Goal: Transaction & Acquisition: Obtain resource

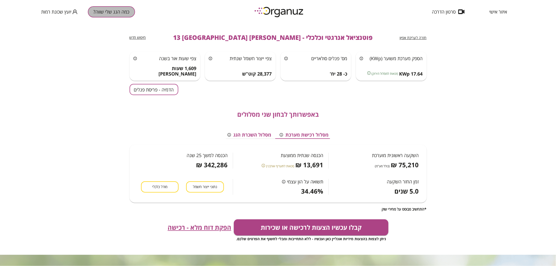
click at [112, 11] on button "כמה הגג שלי שווה?" at bounding box center [111, 11] width 47 height 11
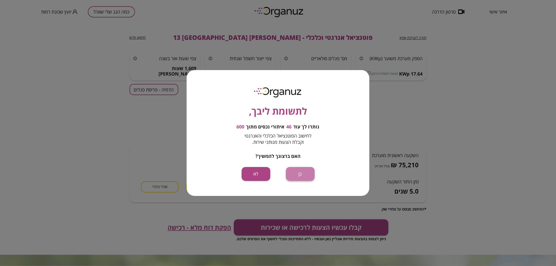
click at [303, 168] on button "כן" at bounding box center [300, 174] width 29 height 14
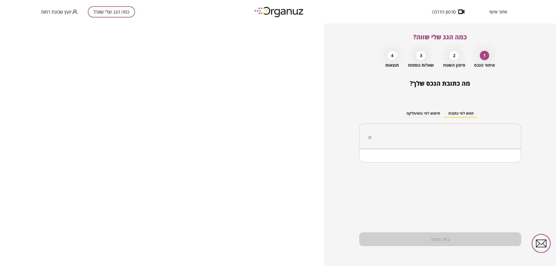
click at [426, 137] on input "text" at bounding box center [443, 136] width 146 height 13
click at [488, 162] on li "[PERSON_NAME] 6 [GEOGRAPHIC_DATA]" at bounding box center [440, 162] width 149 height 9
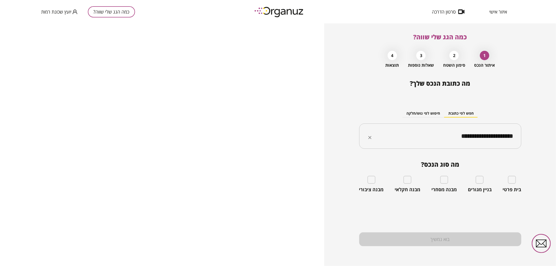
type input "**********"
click at [517, 178] on div "בית פרטי" at bounding box center [512, 184] width 19 height 17
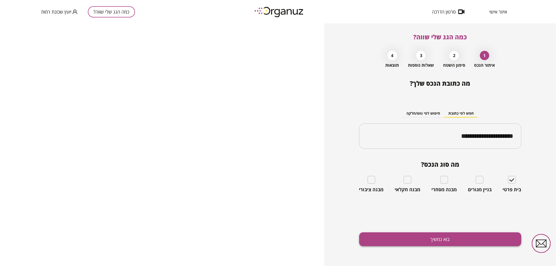
click at [501, 239] on button "בוא נמשיך" at bounding box center [440, 240] width 162 height 14
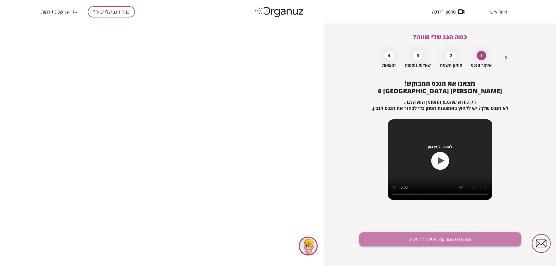
click at [476, 239] on button "זהו הנכס המבוקש, אפשר להמשיך" at bounding box center [440, 240] width 162 height 14
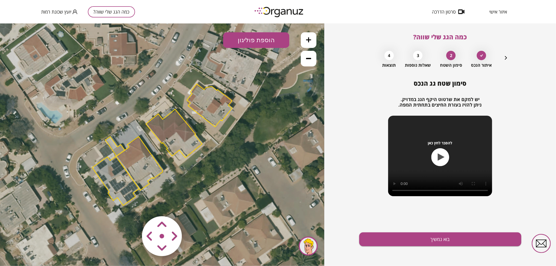
click at [168, 128] on polygon at bounding box center [174, 133] width 56 height 49
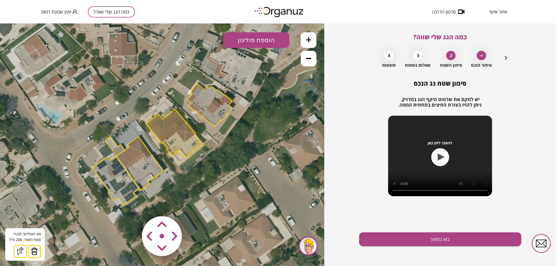
click at [309, 43] on button at bounding box center [309, 40] width 16 height 16
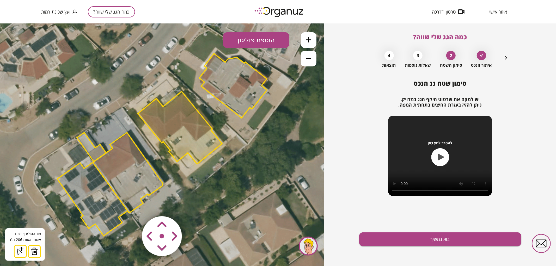
click at [309, 43] on button at bounding box center [309, 40] width 16 height 16
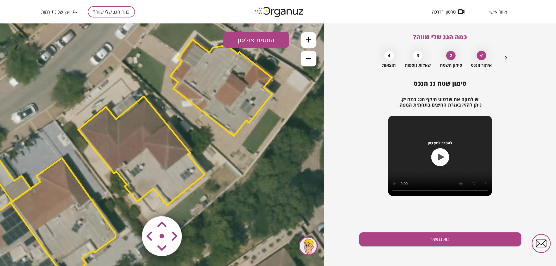
drag, startPoint x: 247, startPoint y: 93, endPoint x: 199, endPoint y: 125, distance: 57.5
click at [199, 125] on icon at bounding box center [115, 176] width 969 height 969
click at [214, 209] on icon at bounding box center [115, 176] width 969 height 969
click at [131, 205] on area at bounding box center [131, 205] width 0 height 0
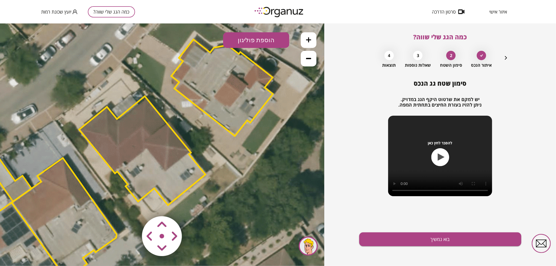
click at [131, 205] on area at bounding box center [131, 205] width 0 height 0
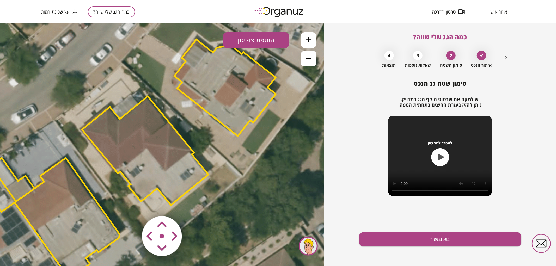
click at [131, 205] on area at bounding box center [131, 205] width 0 height 0
click at [397, 238] on button "בוא נמשיך" at bounding box center [440, 240] width 162 height 14
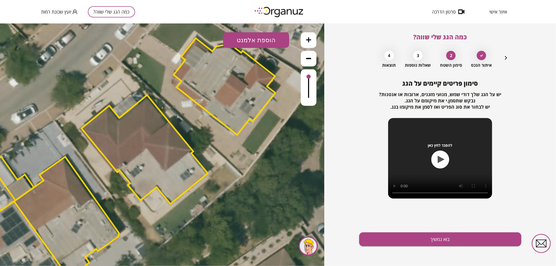
click at [254, 39] on button "הוספת אלמנט" at bounding box center [256, 40] width 66 height 16
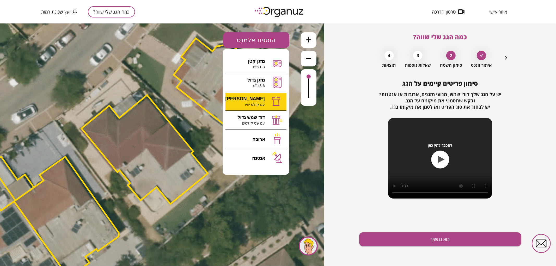
click at [256, 101] on div ".st0 { fill: #FFFFFF; } 0" at bounding box center [162, 144] width 324 height 243
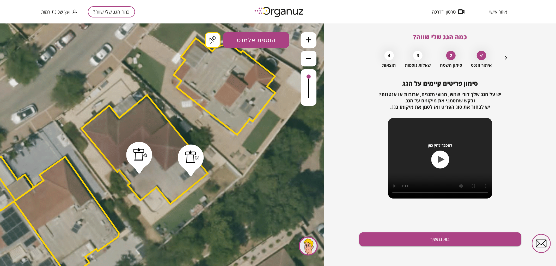
click at [466, 245] on button "בוא נמשיך" at bounding box center [440, 240] width 162 height 14
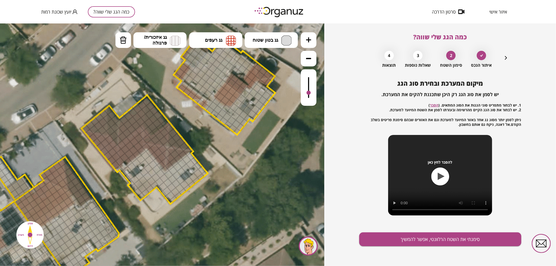
drag, startPoint x: 309, startPoint y: 77, endPoint x: 309, endPoint y: 93, distance: 15.9
click at [309, 93] on div at bounding box center [309, 93] width 4 height 4
click at [275, 38] on span "גג בטון שטוח" at bounding box center [266, 40] width 26 height 6
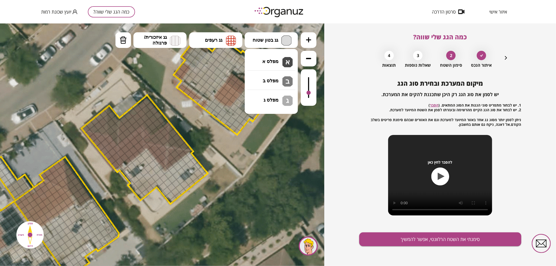
drag, startPoint x: 266, startPoint y: 59, endPoint x: 264, endPoint y: 76, distance: 17.1
click at [266, 59] on div ".st0 { fill: #FFFFFF; } .st0 { fill: #FFFFFF; }" at bounding box center [162, 144] width 324 height 243
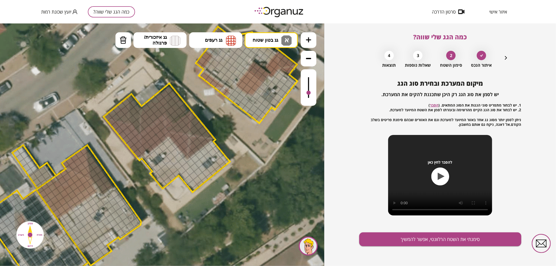
drag, startPoint x: 169, startPoint y: 202, endPoint x: 194, endPoint y: 188, distance: 29.3
click at [194, 188] on polygon at bounding box center [167, 137] width 127 height 109
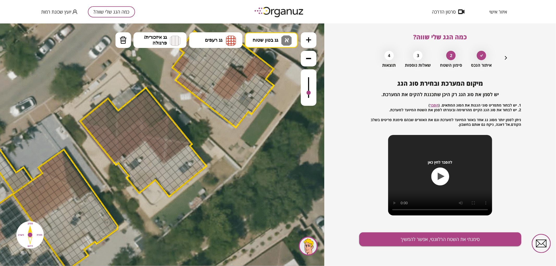
drag, startPoint x: 197, startPoint y: 188, endPoint x: 170, endPoint y: 194, distance: 27.7
click at [170, 194] on polygon at bounding box center [143, 142] width 127 height 109
drag, startPoint x: 171, startPoint y: 191, endPoint x: 149, endPoint y: 174, distance: 27.7
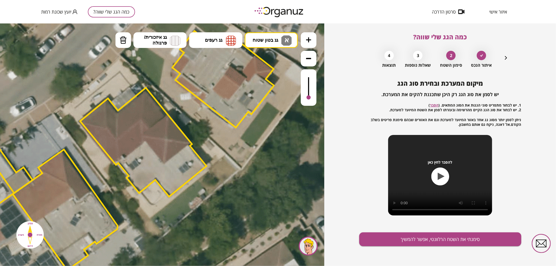
drag, startPoint x: 309, startPoint y: 93, endPoint x: 309, endPoint y: 102, distance: 9.1
click at [309, 102] on div at bounding box center [309, 87] width 16 height 37
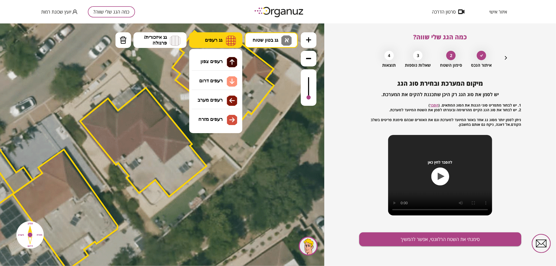
click at [220, 39] on span "גג רעפים" at bounding box center [213, 40] width 17 height 6
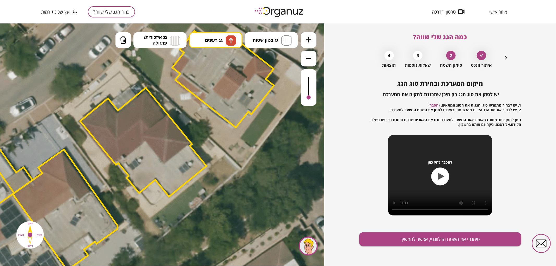
click at [217, 61] on div ".st0 { fill: #FFFFFF; } .st0 { fill: #FFFFFF; }" at bounding box center [162, 144] width 324 height 243
click at [309, 96] on div at bounding box center [309, 96] width 4 height 4
drag, startPoint x: 122, startPoint y: 129, endPoint x: 137, endPoint y: 115, distance: 20.0
click at [137, 106] on div at bounding box center [140, 105] width 9 height 9
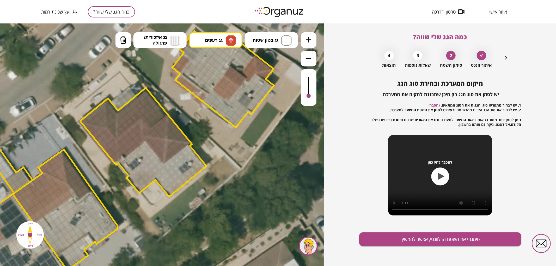
click at [140, 97] on div at bounding box center [140, 97] width 9 height 9
drag, startPoint x: 136, startPoint y: 100, endPoint x: 121, endPoint y: 115, distance: 21.0
click at [121, 120] on div at bounding box center [121, 121] width 9 height 9
drag, startPoint x: 125, startPoint y: 117, endPoint x: 138, endPoint y: 107, distance: 16.2
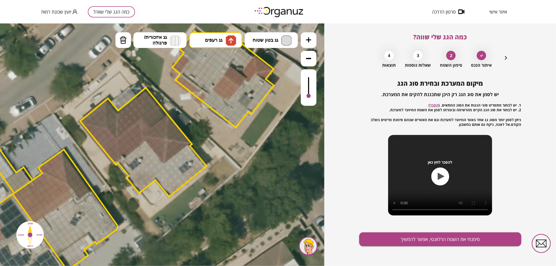
drag, startPoint x: 148, startPoint y: 131, endPoint x: 164, endPoint y: 118, distance: 20.6
drag, startPoint x: 163, startPoint y: 124, endPoint x: 154, endPoint y: 131, distance: 11.1
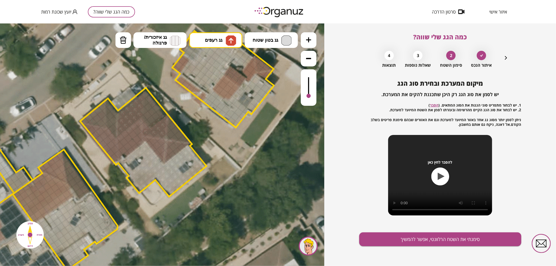
click at [163, 132] on div at bounding box center [162, 133] width 9 height 9
click at [157, 135] on div at bounding box center [157, 137] width 9 height 9
drag, startPoint x: 102, startPoint y: 123, endPoint x: 102, endPoint y: 106, distance: 17.0
click at [102, 110] on div at bounding box center [106, 111] width 9 height 9
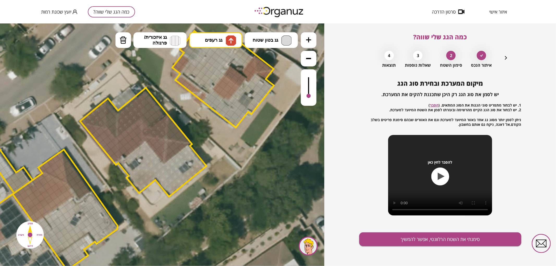
click at [101, 115] on div at bounding box center [101, 114] width 9 height 9
click at [103, 120] on div at bounding box center [105, 119] width 9 height 9
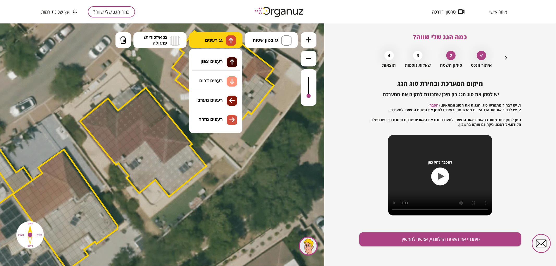
click at [215, 37] on button "גג רעפים" at bounding box center [215, 40] width 53 height 16
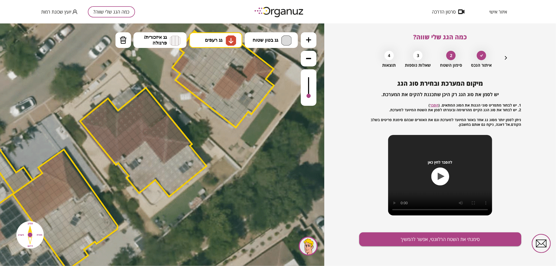
click at [207, 79] on div ".st0 { fill: #FFFFFF; } .st0 { fill: #FFFFFF; }" at bounding box center [162, 144] width 324 height 243
drag, startPoint x: 121, startPoint y: 157, endPoint x: 138, endPoint y: 144, distance: 21.9
drag, startPoint x: 137, startPoint y: 139, endPoint x: 137, endPoint y: 131, distance: 7.9
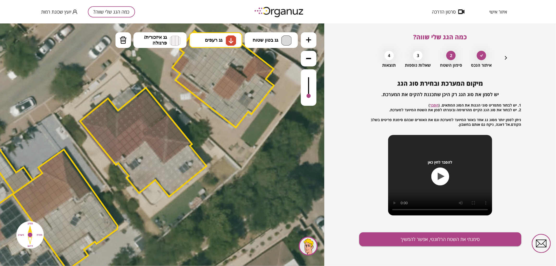
drag, startPoint x: 167, startPoint y: 158, endPoint x: 182, endPoint y: 147, distance: 18.1
click at [178, 146] on div at bounding box center [177, 143] width 9 height 9
click at [172, 147] on div at bounding box center [173, 146] width 9 height 9
click at [169, 150] on div at bounding box center [169, 150] width 9 height 9
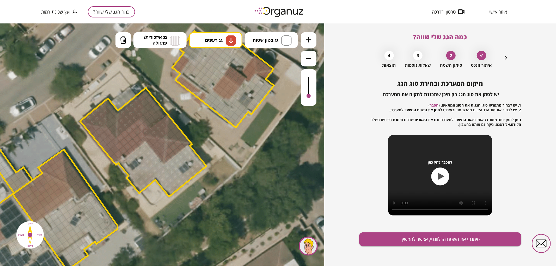
click at [169, 142] on div at bounding box center [169, 142] width 9 height 9
click at [214, 41] on span "גג רעפים" at bounding box center [213, 40] width 17 height 6
click at [204, 104] on div ".st0 { fill: #FFFFFF; } .st0 { fill: #FFFFFF; }" at bounding box center [162, 144] width 324 height 243
drag, startPoint x: 114, startPoint y: 158, endPoint x: 88, endPoint y: 127, distance: 40.9
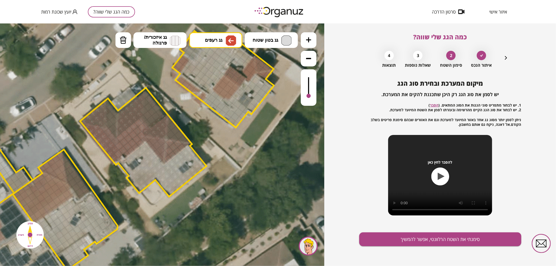
drag, startPoint x: 95, startPoint y: 129, endPoint x: 110, endPoint y: 144, distance: 21.2
drag, startPoint x: 105, startPoint y: 130, endPoint x: 112, endPoint y: 137, distance: 10.0
click at [105, 128] on div at bounding box center [104, 127] width 9 height 9
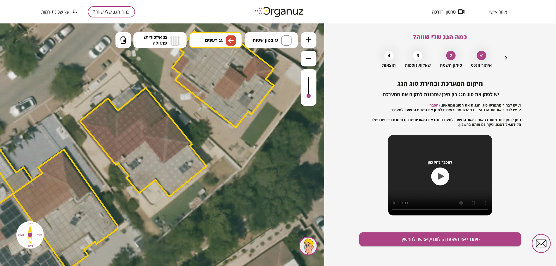
drag, startPoint x: 146, startPoint y: 139, endPoint x: 160, endPoint y: 159, distance: 24.7
drag, startPoint x: 159, startPoint y: 151, endPoint x: 154, endPoint y: 142, distance: 9.8
click at [162, 143] on div at bounding box center [161, 141] width 9 height 9
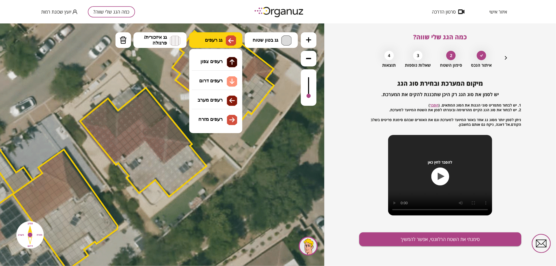
click at [223, 44] on button "גג רעפים" at bounding box center [215, 40] width 53 height 16
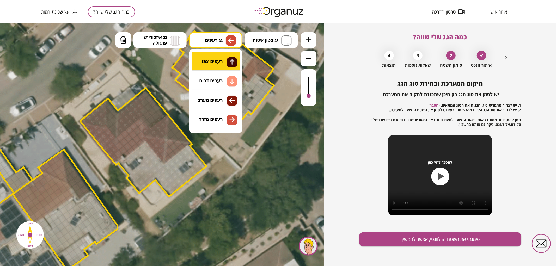
click at [223, 62] on div ".st0 { fill: #FFFFFF; } .st0 { fill: #FFFFFF; }" at bounding box center [162, 144] width 324 height 243
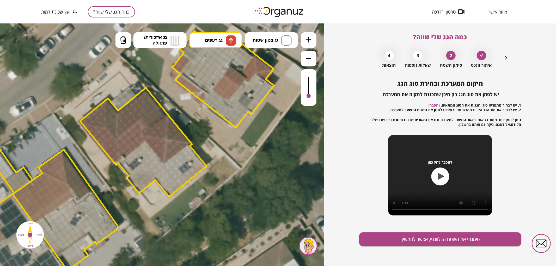
drag, startPoint x: 170, startPoint y: 135, endPoint x: 171, endPoint y: 124, distance: 10.7
click at [214, 34] on button "גג רעפים" at bounding box center [215, 40] width 53 height 16
click at [220, 119] on div ".st0 { fill: #FFFFFF; } .st0 { fill: #FFFFFF; }" at bounding box center [162, 144] width 324 height 243
drag, startPoint x: 170, startPoint y: 134, endPoint x: 174, endPoint y: 136, distance: 4.7
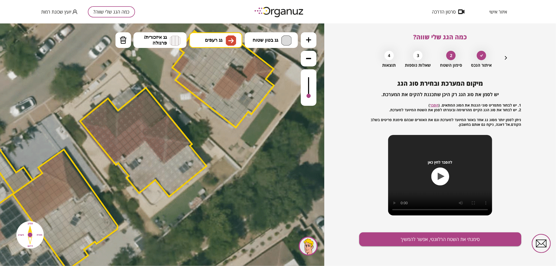
drag, startPoint x: 145, startPoint y: 123, endPoint x: 150, endPoint y: 110, distance: 13.7
drag, startPoint x: 113, startPoint y: 129, endPoint x: 110, endPoint y: 103, distance: 26.3
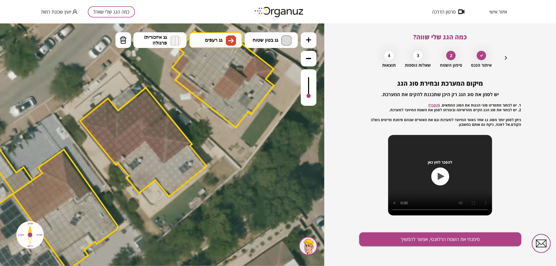
click at [114, 124] on div at bounding box center [117, 124] width 9 height 9
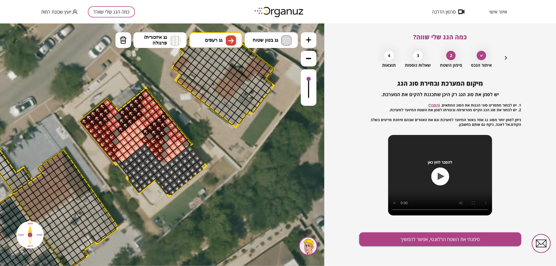
drag, startPoint x: 308, startPoint y: 93, endPoint x: 311, endPoint y: 79, distance: 13.7
click at [311, 79] on div at bounding box center [309, 87] width 16 height 37
click at [163, 153] on div at bounding box center [164, 154] width 9 height 9
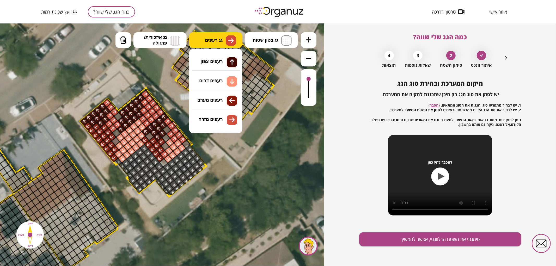
click at [220, 45] on button "גג רעפים" at bounding box center [215, 40] width 53 height 16
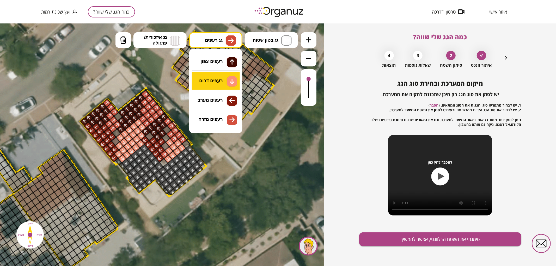
click at [213, 82] on div ".st0 { fill: #FFFFFF; } .st0 { fill: #FFFFFF; }" at bounding box center [162, 144] width 324 height 243
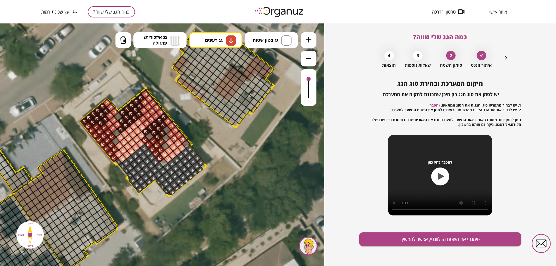
click at [166, 154] on div at bounding box center [164, 154] width 9 height 9
click at [166, 145] on div at bounding box center [165, 146] width 9 height 9
click at [167, 139] on div at bounding box center [166, 137] width 9 height 9
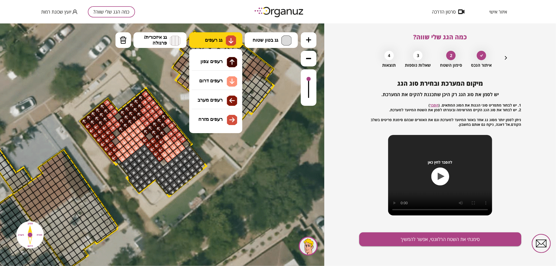
click at [231, 44] on img at bounding box center [231, 40] width 10 height 10
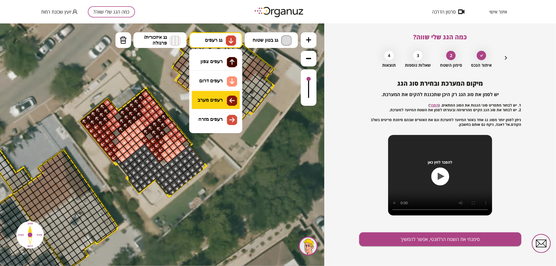
click at [215, 101] on div ".st0 { fill: #FFFFFF; } .st0 { fill: #FFFFFF; }" at bounding box center [162, 144] width 324 height 243
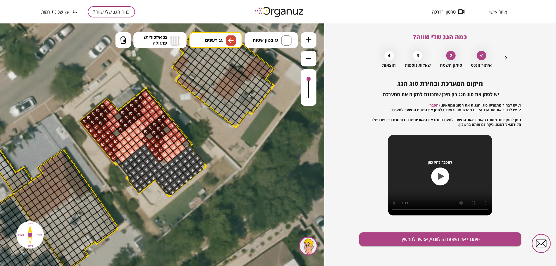
click at [113, 142] on div at bounding box center [115, 141] width 9 height 9
click at [118, 133] on div at bounding box center [116, 132] width 9 height 9
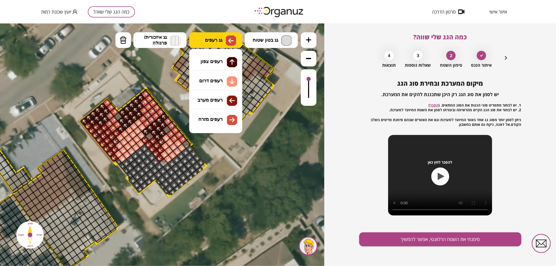
click at [218, 44] on button "גג רעפים" at bounding box center [215, 40] width 53 height 16
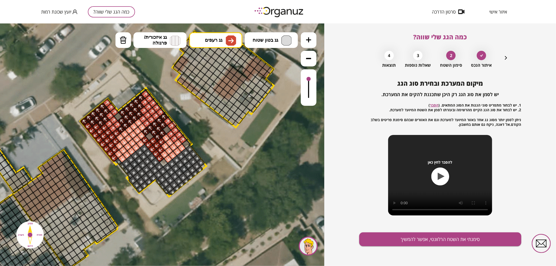
click at [220, 114] on div ".st0 { fill: #FFFFFF; } .st0 { fill: #FFFFFF; }" at bounding box center [162, 144] width 324 height 243
click at [118, 116] on div at bounding box center [118, 116] width 9 height 9
drag, startPoint x: 113, startPoint y: 105, endPoint x: 109, endPoint y: 99, distance: 7.5
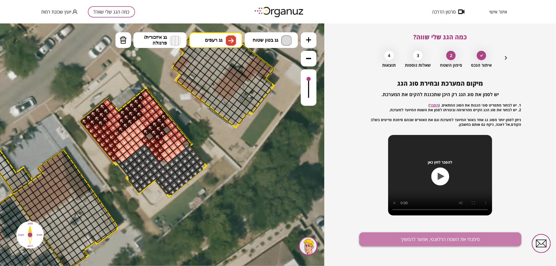
click at [416, 238] on button "סימנתי את השטח הרלוונטי, אפשר להמשיך" at bounding box center [440, 240] width 162 height 14
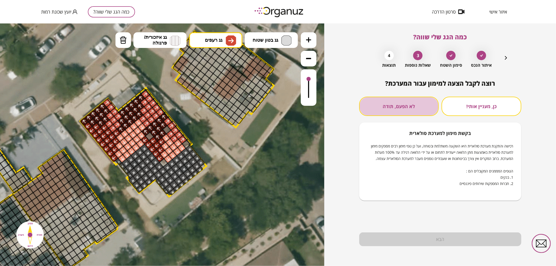
click at [425, 98] on button "לא הפעם, תודה" at bounding box center [399, 106] width 80 height 19
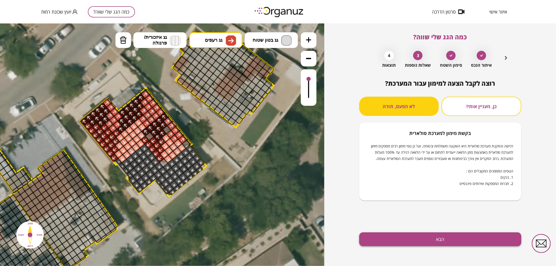
click at [452, 237] on button "הבא" at bounding box center [440, 240] width 162 height 14
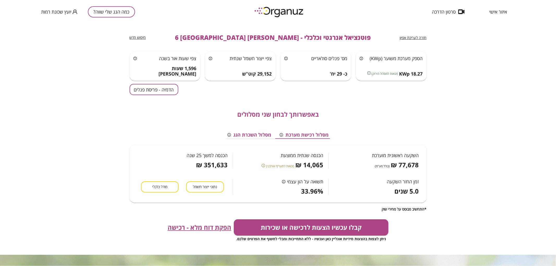
click at [161, 90] on button "הדמיה - פריסת פנלים" at bounding box center [154, 89] width 49 height 11
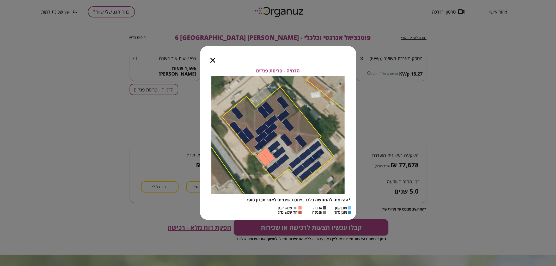
click at [212, 61] on icon "button" at bounding box center [213, 60] width 5 height 5
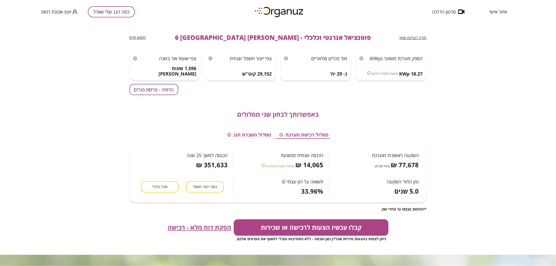
click at [418, 37] on span "חזרה לעריכת אפיון" at bounding box center [413, 37] width 27 height 5
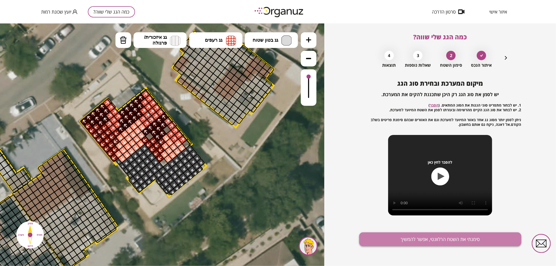
click at [447, 236] on button "סימנתי את השטח הרלוונטי, אפשר להמשיך" at bounding box center [440, 240] width 162 height 14
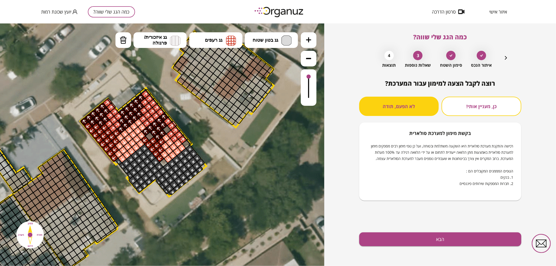
click at [439, 230] on div "רוצה לקבל הצעה למימון עבור המערכת? כן, מעניין אותי! לא הפעם, תודה בקשת מימון למ…" at bounding box center [440, 173] width 162 height 187
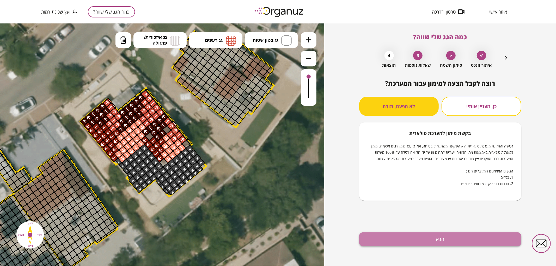
click at [439, 233] on button "הבא" at bounding box center [440, 240] width 162 height 14
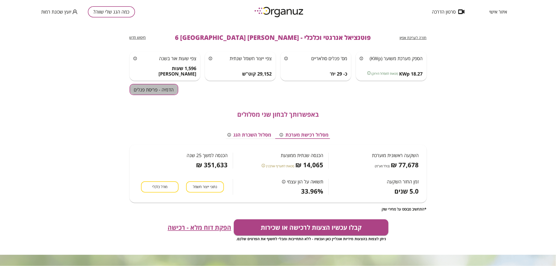
click at [155, 95] on button "הדמיה - פריסת פנלים" at bounding box center [154, 89] width 49 height 11
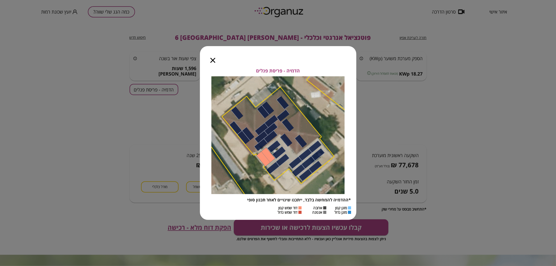
click at [213, 62] on icon "button" at bounding box center [213, 60] width 5 height 5
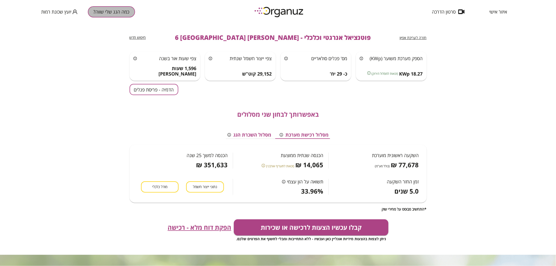
click at [128, 11] on button "כמה הגג שלי שווה?" at bounding box center [111, 11] width 47 height 11
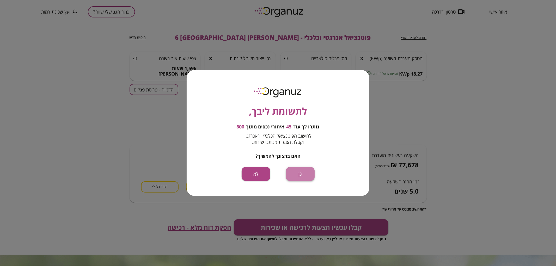
click at [305, 177] on button "כן" at bounding box center [300, 174] width 29 height 14
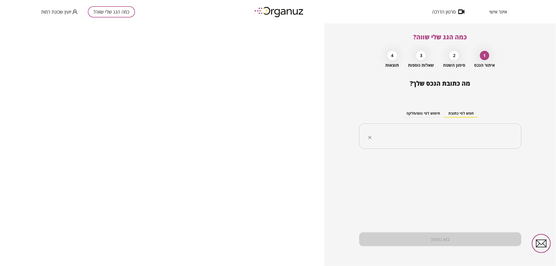
click at [430, 143] on div "​" at bounding box center [440, 137] width 162 height 26
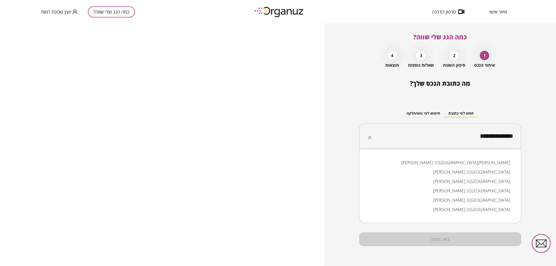
click at [493, 208] on li "[PERSON_NAME] 3 [GEOGRAPHIC_DATA]" at bounding box center [440, 209] width 149 height 9
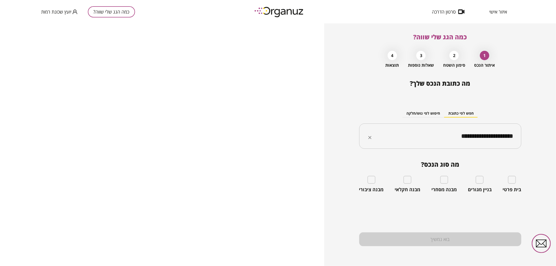
type input "**********"
drag, startPoint x: 450, startPoint y: 137, endPoint x: 533, endPoint y: 124, distance: 83.2
click at [533, 124] on div "**********" at bounding box center [440, 144] width 232 height 243
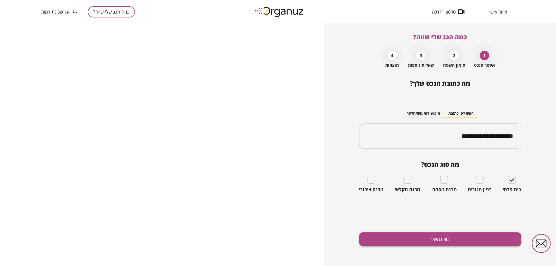
click at [469, 239] on button "בוא נמשיך" at bounding box center [440, 240] width 162 height 14
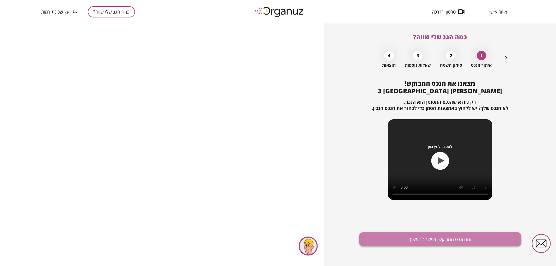
click at [464, 242] on button "זהו הנכס המבוקש, אפשר להמשיך" at bounding box center [440, 240] width 162 height 14
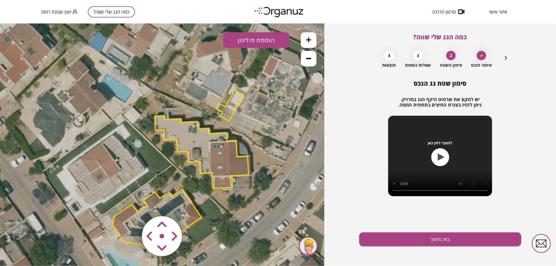
drag, startPoint x: 214, startPoint y: 186, endPoint x: 235, endPoint y: 212, distance: 33.4
click at [234, 211] on icon at bounding box center [178, 167] width 481 height 481
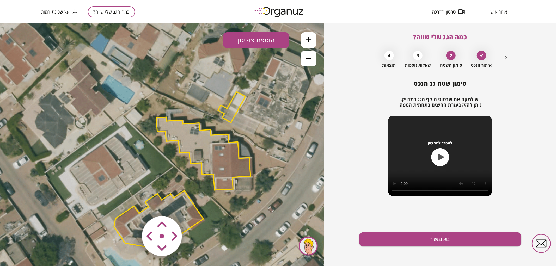
click at [230, 160] on polygon at bounding box center [204, 153] width 94 height 73
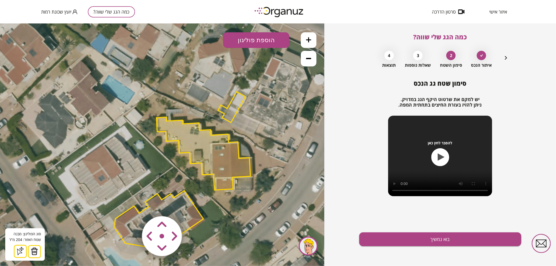
click at [306, 43] on button at bounding box center [309, 40] width 16 height 16
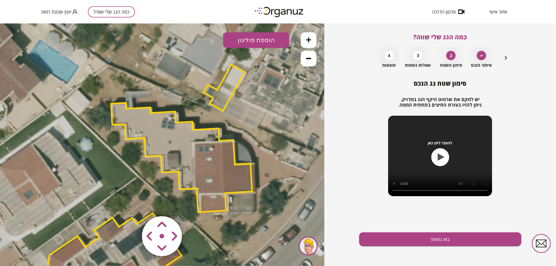
drag, startPoint x: 230, startPoint y: 71, endPoint x: 196, endPoint y: 70, distance: 33.9
click at [196, 70] on icon at bounding box center [148, 182] width 722 height 722
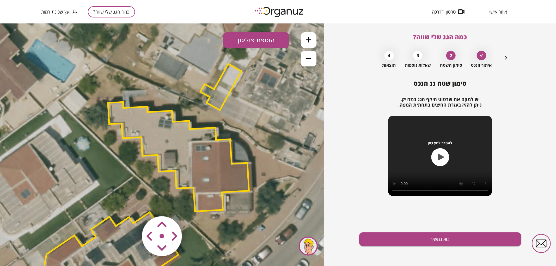
click at [131, 205] on area at bounding box center [131, 205] width 0 height 0
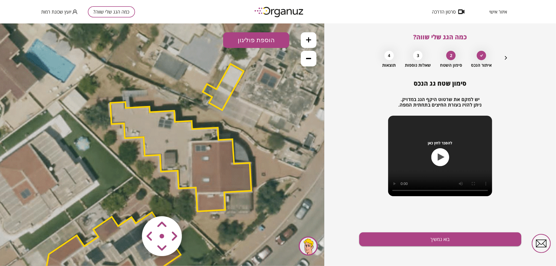
click at [131, 205] on area at bounding box center [131, 205] width 0 height 0
click at [306, 45] on button at bounding box center [309, 40] width 16 height 16
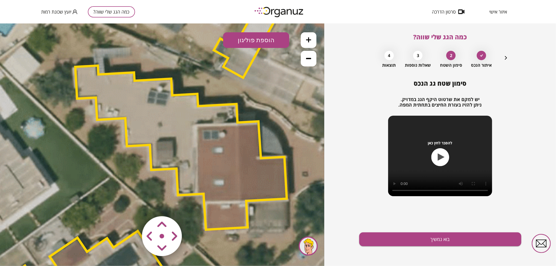
drag, startPoint x: 248, startPoint y: 98, endPoint x: 231, endPoint y: 69, distance: 33.6
click at [231, 69] on icon at bounding box center [127, 184] width 1083 height 1083
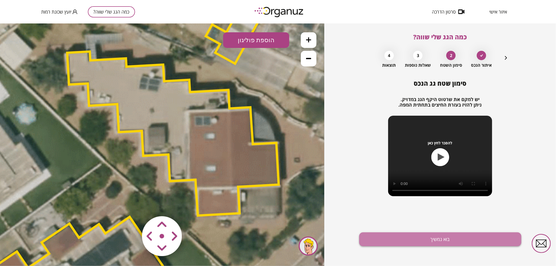
click at [401, 245] on button "בוא נמשיך" at bounding box center [440, 240] width 162 height 14
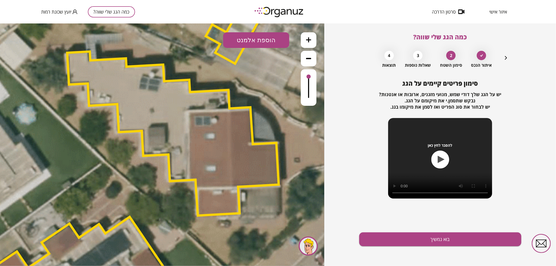
click at [257, 41] on button "הוספת אלמנט" at bounding box center [256, 40] width 66 height 16
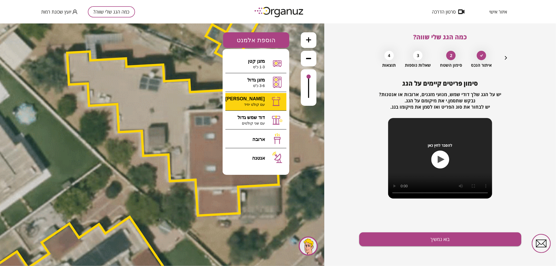
click at [253, 104] on div ".st0 { fill: #FFFFFF; } 0" at bounding box center [162, 144] width 324 height 243
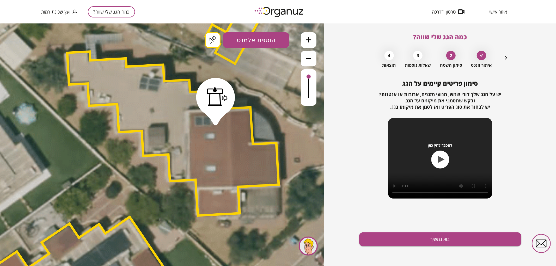
click at [238, 41] on button "הוספת אלמנט" at bounding box center [256, 40] width 66 height 16
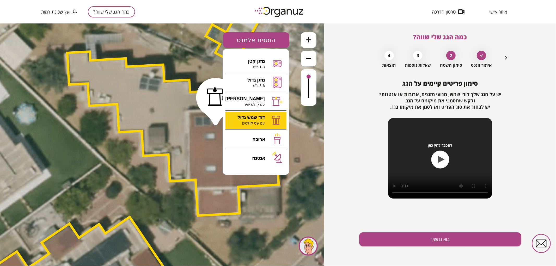
click at [264, 120] on div ".st0 { fill: #FFFFFF; } .st0 { fill: #FFFFFF; }" at bounding box center [162, 144] width 324 height 243
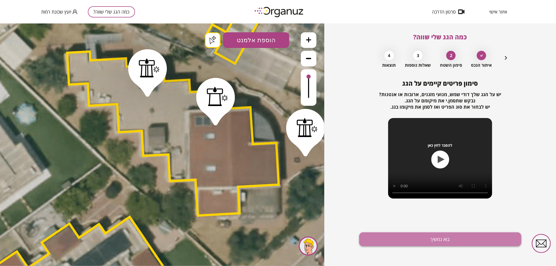
click at [439, 239] on button "בוא נמשיך" at bounding box center [440, 240] width 162 height 14
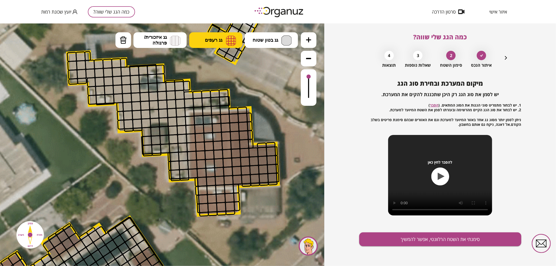
click at [217, 40] on span "גג רעפים" at bounding box center [213, 40] width 17 height 6
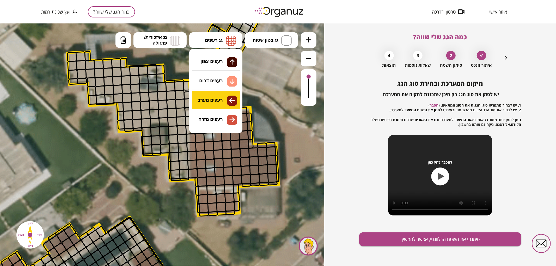
click at [232, 100] on div ".st0 { fill: #FFFFFF; } .st0 { fill: #FFFFFF; }" at bounding box center [162, 144] width 324 height 243
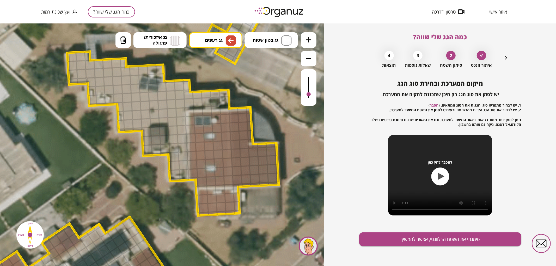
drag, startPoint x: 309, startPoint y: 79, endPoint x: 312, endPoint y: 95, distance: 16.1
click at [312, 95] on div at bounding box center [309, 87] width 16 height 37
drag, startPoint x: 225, startPoint y: 119, endPoint x: 219, endPoint y: 151, distance: 32.3
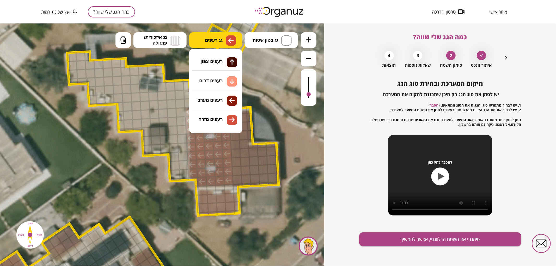
click at [219, 32] on button "גג רעפים" at bounding box center [215, 40] width 53 height 16
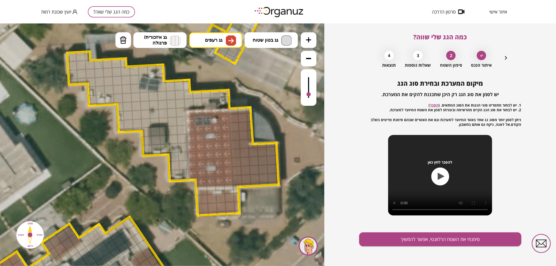
click at [218, 113] on div ".st0 { fill: #FFFFFF; } .st0 { fill: #FFFFFF; }" at bounding box center [162, 144] width 324 height 243
drag, startPoint x: 234, startPoint y: 110, endPoint x: 243, endPoint y: 106, distance: 10.4
click at [243, 106] on div ".st0 { fill: #FFFFFF; } .st0 { fill: #FFFFFF; }" at bounding box center [118, 170] width 1083 height 1083
drag, startPoint x: 310, startPoint y: 100, endPoint x: 314, endPoint y: 93, distance: 7.7
click at [314, 93] on div at bounding box center [309, 87] width 16 height 37
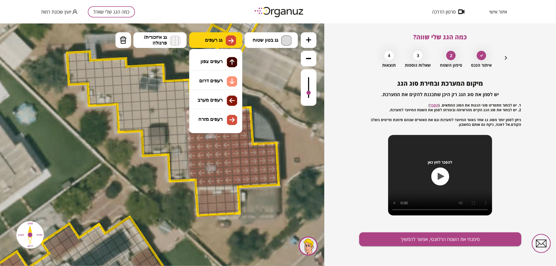
click at [226, 36] on img at bounding box center [231, 40] width 10 height 10
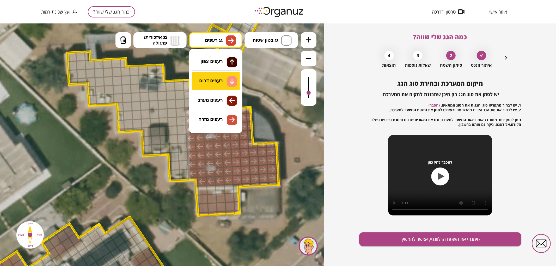
click at [219, 83] on div ".st0 { fill: #FFFFFF; } .st0 { fill: #FFFFFF; }" at bounding box center [162, 144] width 324 height 243
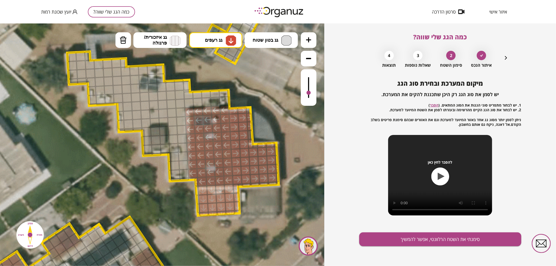
drag, startPoint x: 201, startPoint y: 214, endPoint x: 234, endPoint y: 190, distance: 40.7
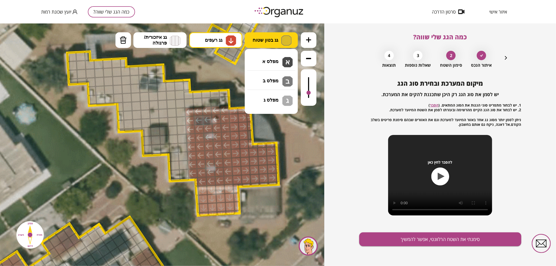
click at [276, 44] on button "גג בטון שטוח" at bounding box center [271, 40] width 53 height 16
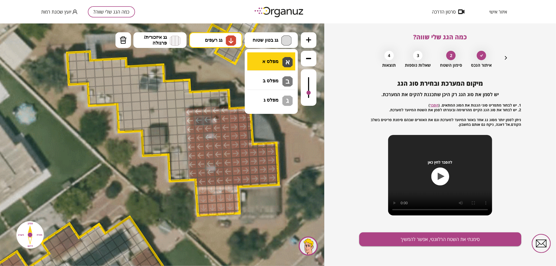
click at [278, 57] on div ".st0 { fill: #FFFFFF; } .st0 { fill: #FFFFFF; }" at bounding box center [162, 144] width 324 height 243
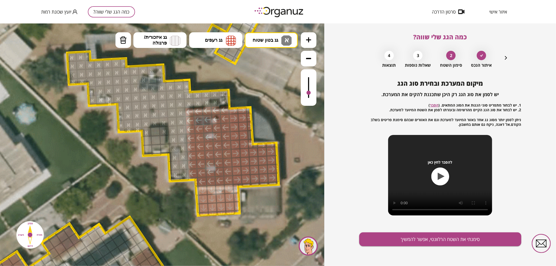
drag, startPoint x: 69, startPoint y: 57, endPoint x: 145, endPoint y: 122, distance: 99.3
drag, startPoint x: 184, startPoint y: 180, endPoint x: 190, endPoint y: 155, distance: 25.5
drag, startPoint x: 226, startPoint y: 95, endPoint x: 154, endPoint y: 147, distance: 88.6
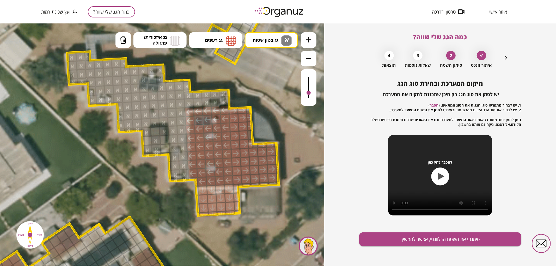
click at [112, 44] on icon at bounding box center [118, 170] width 1083 height 1083
drag, startPoint x: 123, startPoint y: 37, endPoint x: 134, endPoint y: 69, distance: 33.1
click at [124, 37] on img at bounding box center [123, 40] width 7 height 8
drag, startPoint x: 157, startPoint y: 140, endPoint x: 159, endPoint y: 147, distance: 7.7
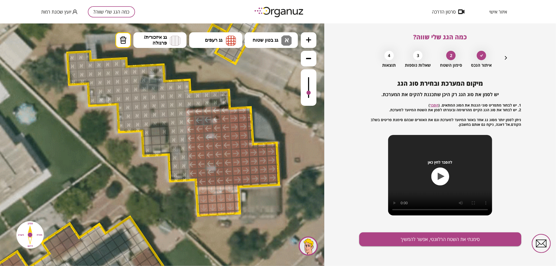
click at [270, 31] on icon at bounding box center [119, 170] width 1083 height 1083
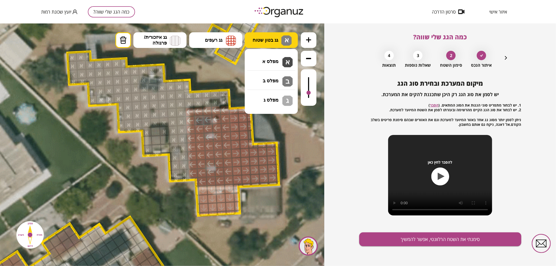
click at [273, 39] on span "גג בטון שטוח" at bounding box center [266, 40] width 26 height 6
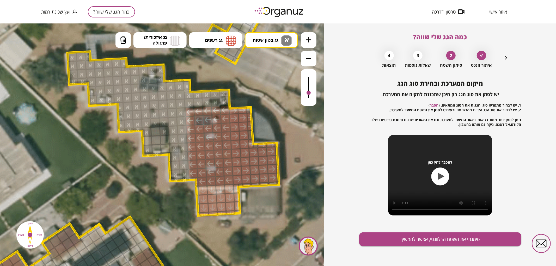
click at [270, 59] on div ".st0 { fill: #FFFFFF; } .st0 { fill: #FFFFFF; }" at bounding box center [162, 144] width 324 height 243
click at [147, 140] on div at bounding box center [147, 141] width 10 height 10
drag, startPoint x: 158, startPoint y: 152, endPoint x: 162, endPoint y: 152, distance: 4.2
click at [126, 44] on button "מחיקה" at bounding box center [124, 40] width 16 height 16
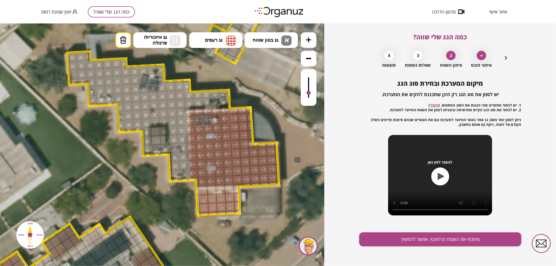
click at [164, 128] on div at bounding box center [164, 131] width 10 height 10
click at [455, 244] on button "סימנתי את השטח הרלוונטי, אפשר להמשיך" at bounding box center [440, 240] width 162 height 14
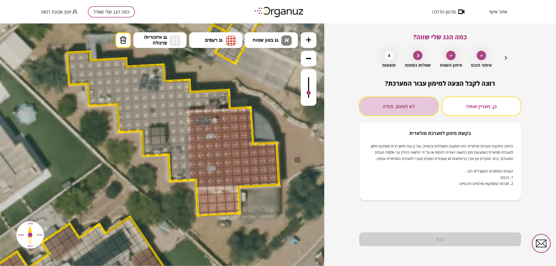
click at [410, 101] on button "לא הפעם, תודה" at bounding box center [399, 106] width 80 height 19
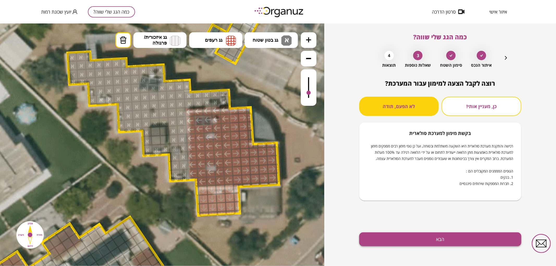
click at [424, 239] on button "הבא" at bounding box center [440, 240] width 162 height 14
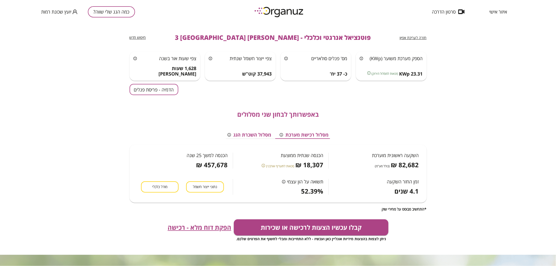
click at [148, 90] on button "הדמיה - פריסת פנלים" at bounding box center [154, 89] width 49 height 11
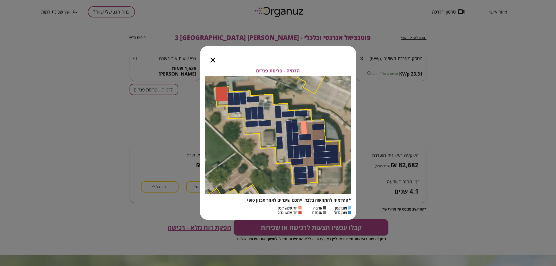
click at [214, 62] on icon "button" at bounding box center [213, 60] width 5 height 5
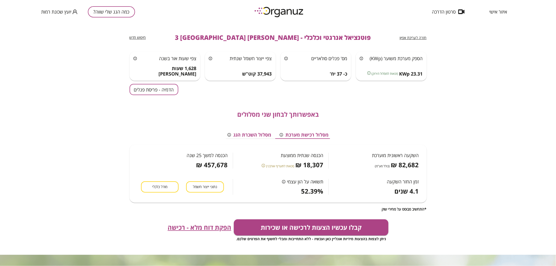
click at [425, 37] on span "חזרה לעריכת אפיון" at bounding box center [413, 37] width 27 height 5
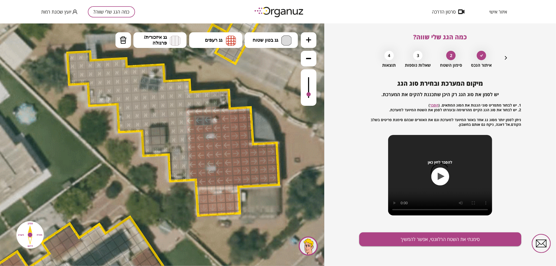
drag, startPoint x: 309, startPoint y: 82, endPoint x: 314, endPoint y: 95, distance: 13.2
click at [314, 95] on div at bounding box center [309, 87] width 16 height 37
click at [128, 37] on button "מחיקה" at bounding box center [124, 40] width 16 height 16
drag, startPoint x: 195, startPoint y: 174, endPoint x: 261, endPoint y: 111, distance: 91.0
click at [261, 111] on div ".st0 { fill: #FFFFFF; } .st0 { fill: #FFFFFF; }" at bounding box center [119, 170] width 1083 height 1083
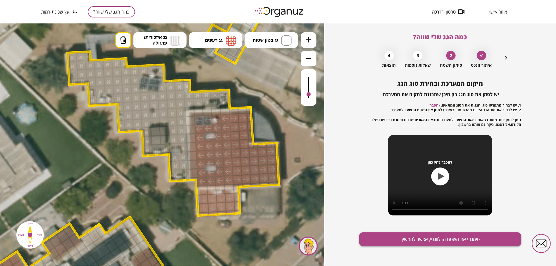
click at [425, 238] on button "סימנתי את השטח הרלוונטי, אפשר להמשיך" at bounding box center [440, 240] width 162 height 14
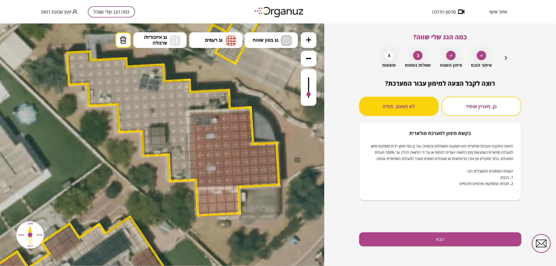
click at [445, 250] on div "רוצה לקבל הצעה למימון עבור המערכת? כן, מעניין אותי! לא הפעם, תודה בקשת מימון למ…" at bounding box center [440, 173] width 162 height 187
click at [439, 243] on button "הבא" at bounding box center [440, 240] width 162 height 14
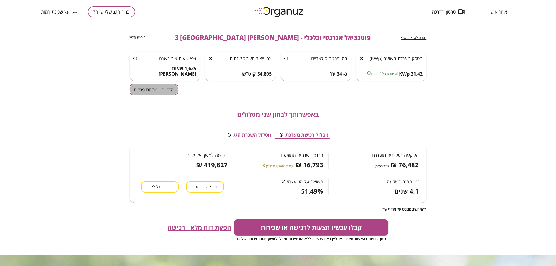
click at [157, 85] on button "הדמיה - פריסת פנלים" at bounding box center [154, 89] width 49 height 11
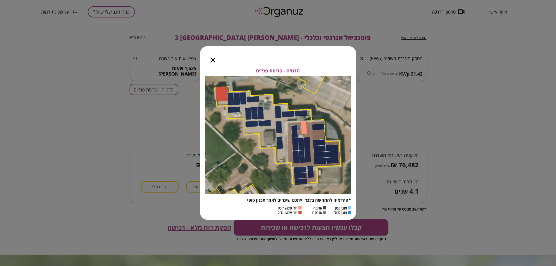
click at [211, 59] on icon "button" at bounding box center [213, 60] width 5 height 5
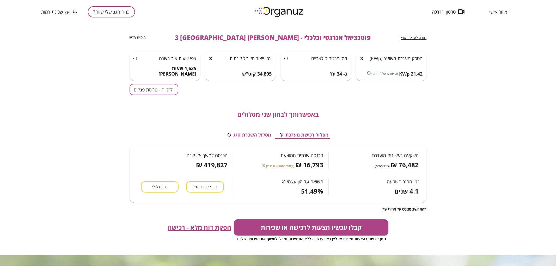
click at [113, 16] on button "כמה הגג שלי שווה?" at bounding box center [111, 11] width 47 height 11
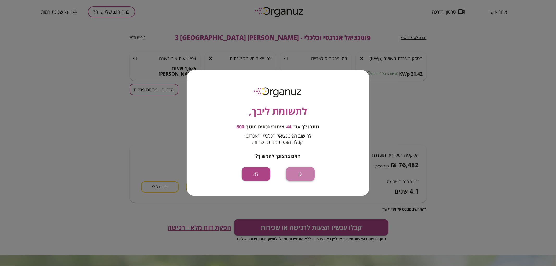
click at [302, 171] on button "כן" at bounding box center [300, 174] width 29 height 14
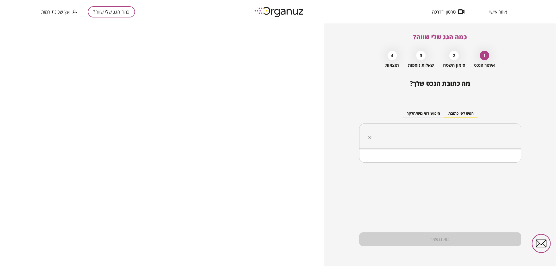
click at [436, 142] on input "text" at bounding box center [443, 136] width 146 height 13
click at [472, 164] on li "[PERSON_NAME] 4 [GEOGRAPHIC_DATA]" at bounding box center [440, 162] width 149 height 9
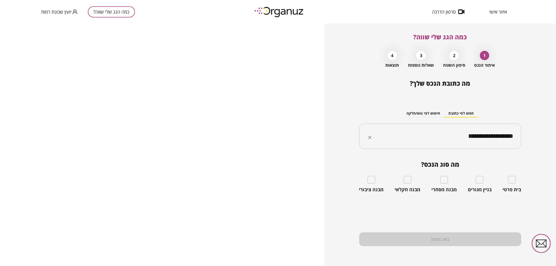
type input "**********"
click at [506, 182] on div "בית פרטי" at bounding box center [512, 184] width 19 height 17
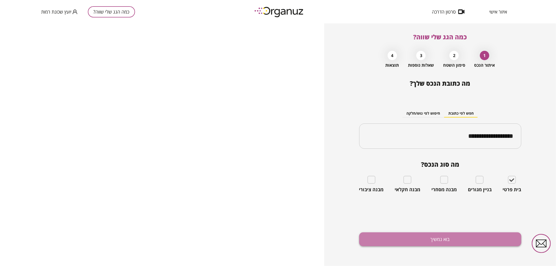
click at [464, 239] on button "בוא נמשיך" at bounding box center [440, 240] width 162 height 14
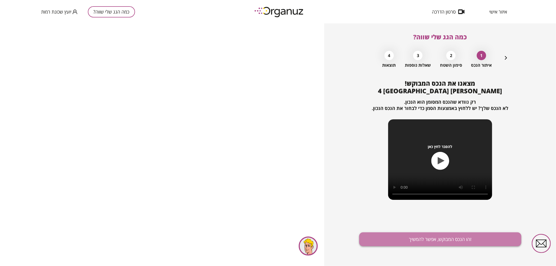
click at [461, 246] on button "זהו הנכס המבוקש, אפשר להמשיך" at bounding box center [440, 240] width 162 height 14
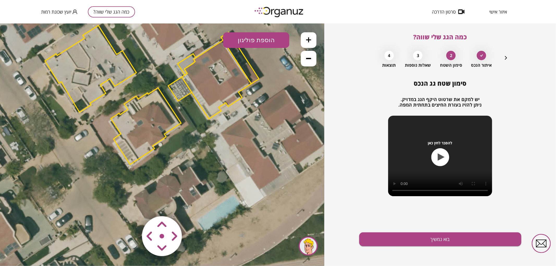
drag, startPoint x: 165, startPoint y: 102, endPoint x: 166, endPoint y: 35, distance: 66.8
click at [166, 35] on icon at bounding box center [151, 94] width 657 height 657
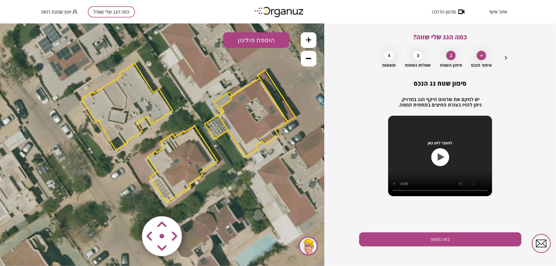
drag, startPoint x: 151, startPoint y: 115, endPoint x: 187, endPoint y: 153, distance: 52.8
click at [187, 153] on polygon at bounding box center [182, 164] width 70 height 77
click at [183, 157] on polygon at bounding box center [182, 164] width 70 height 77
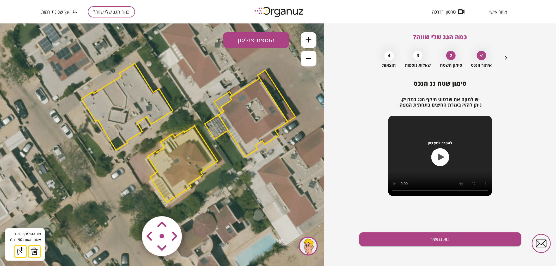
click at [308, 41] on icon at bounding box center [308, 39] width 5 height 5
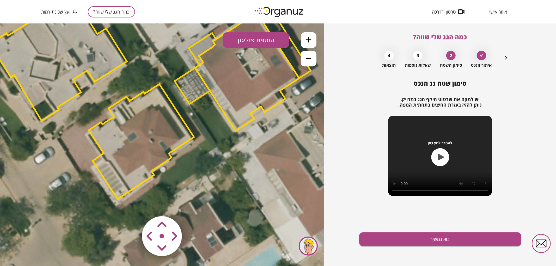
drag, startPoint x: 257, startPoint y: 124, endPoint x: 206, endPoint y: 94, distance: 59.0
click at [206, 94] on icon at bounding box center [149, 94] width 986 height 986
click at [246, 208] on icon at bounding box center [149, 94] width 986 height 986
click at [131, 205] on area at bounding box center [131, 205] width 0 height 0
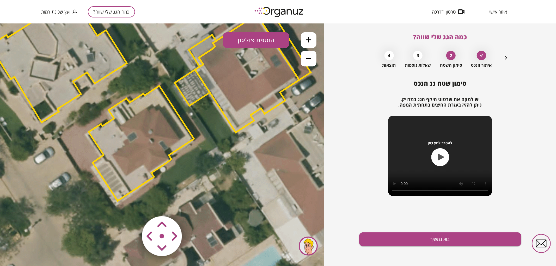
click at [131, 205] on area at bounding box center [131, 205] width 0 height 0
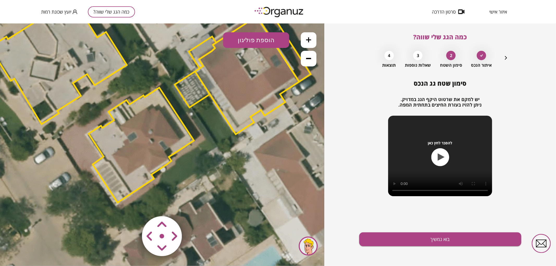
click at [131, 205] on area at bounding box center [131, 205] width 0 height 0
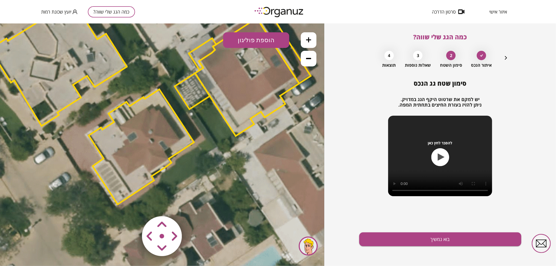
click at [131, 205] on area at bounding box center [131, 205] width 0 height 0
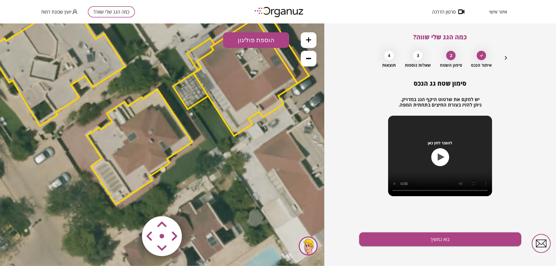
click at [131, 205] on area at bounding box center [131, 205] width 0 height 0
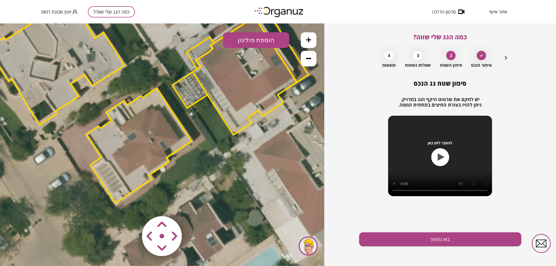
click at [419, 231] on div "סימון שטח גג הנכס יש למקם את שרטוט היקף הגג במדויק. ניתן להזיז בעזרת החיצים בתח…" at bounding box center [440, 173] width 162 height 187
click at [421, 238] on button "בוא נמשיך" at bounding box center [440, 240] width 162 height 14
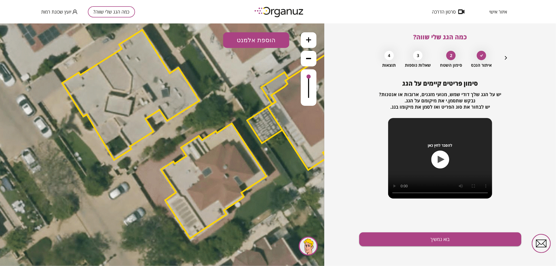
drag, startPoint x: 196, startPoint y: 167, endPoint x: 271, endPoint y: 202, distance: 82.7
click at [271, 202] on icon at bounding box center [224, 129] width 986 height 986
click at [390, 238] on button "בוא נמשיך" at bounding box center [440, 240] width 162 height 14
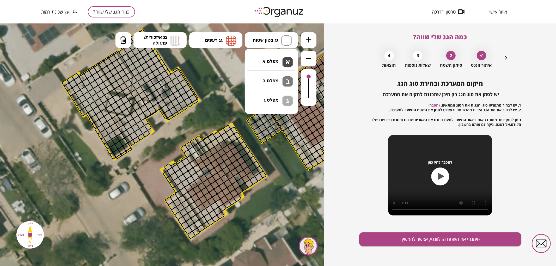
drag, startPoint x: 284, startPoint y: 39, endPoint x: 285, endPoint y: 49, distance: 9.2
click at [284, 39] on img at bounding box center [286, 40] width 10 height 10
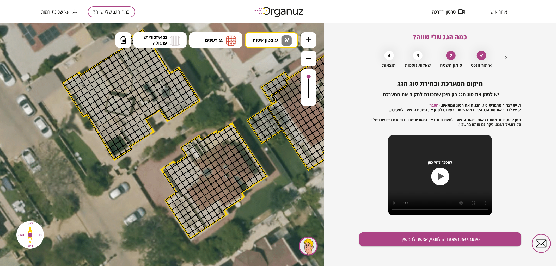
click at [278, 60] on div ".st0 { fill: #FFFFFF; } 0" at bounding box center [162, 144] width 324 height 243
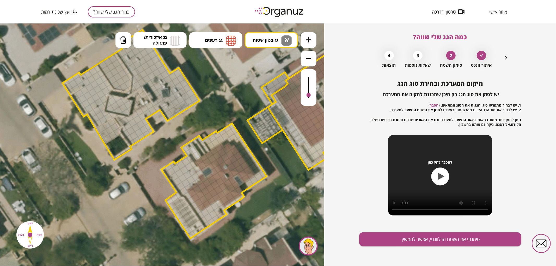
drag, startPoint x: 307, startPoint y: 75, endPoint x: 312, endPoint y: 96, distance: 21.5
click at [312, 96] on div at bounding box center [309, 87] width 16 height 37
drag, startPoint x: 205, startPoint y: 139, endPoint x: 237, endPoint y: 135, distance: 31.6
drag, startPoint x: 199, startPoint y: 171, endPoint x: 163, endPoint y: 167, distance: 36.0
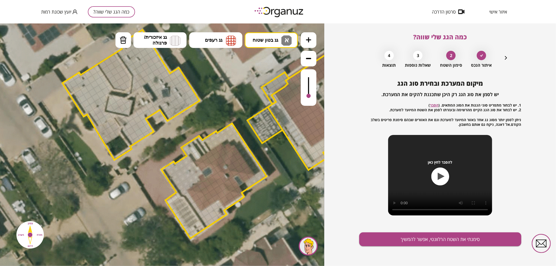
click at [161, 167] on div ".st0 { fill: #FFFFFF; }" at bounding box center [224, 129] width 986 height 986
drag, startPoint x: 184, startPoint y: 194, endPoint x: 219, endPoint y: 210, distance: 37.9
drag, startPoint x: 178, startPoint y: 196, endPoint x: 170, endPoint y: 201, distance: 9.8
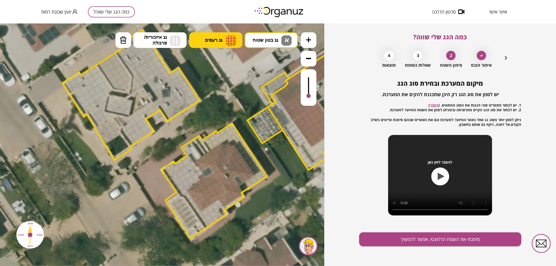
click at [230, 37] on img at bounding box center [231, 40] width 10 height 10
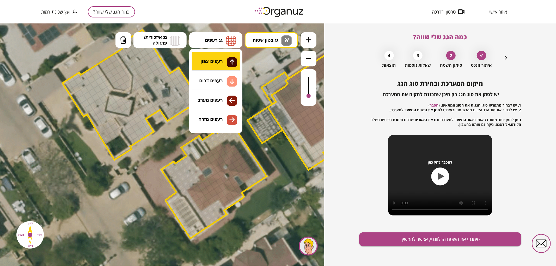
click at [220, 61] on div ".st0 { fill: #FFFFFF; } 0" at bounding box center [162, 144] width 324 height 243
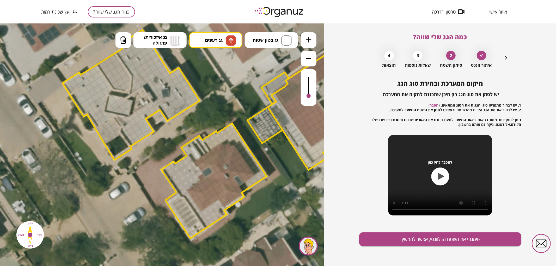
drag, startPoint x: 200, startPoint y: 159, endPoint x: 217, endPoint y: 148, distance: 20.4
drag, startPoint x: 216, startPoint y: 155, endPoint x: 209, endPoint y: 160, distance: 8.2
click at [215, 161] on div at bounding box center [215, 163] width 9 height 9
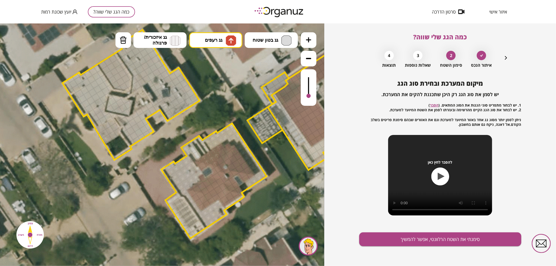
drag, startPoint x: 207, startPoint y: 161, endPoint x: 226, endPoint y: 161, distance: 18.8
click at [208, 161] on div at bounding box center [207, 162] width 9 height 9
drag, startPoint x: 197, startPoint y: 189, endPoint x: 211, endPoint y: 181, distance: 15.9
drag, startPoint x: 204, startPoint y: 189, endPoint x: 219, endPoint y: 183, distance: 15.5
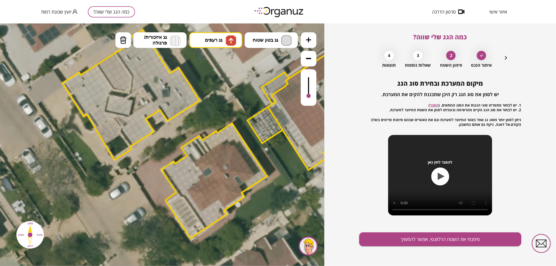
click at [224, 40] on button "גג רעפים" at bounding box center [215, 40] width 53 height 16
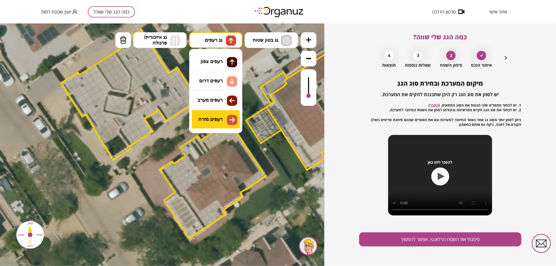
click at [219, 118] on div ".st0 { fill: #FFFFFF; } 0" at bounding box center [162, 144] width 324 height 243
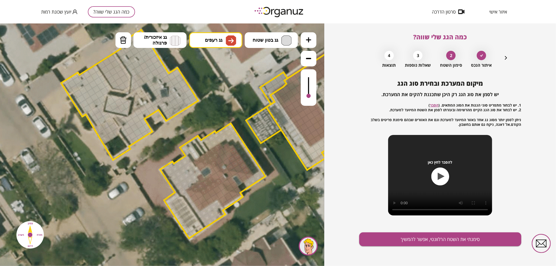
drag, startPoint x: 232, startPoint y: 168, endPoint x: 244, endPoint y: 169, distance: 12.5
click at [237, 168] on div at bounding box center [238, 169] width 9 height 9
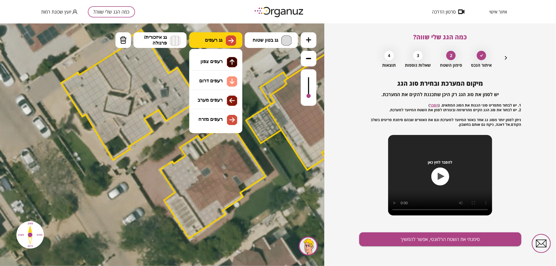
click at [212, 37] on button "גג רעפים" at bounding box center [215, 40] width 53 height 16
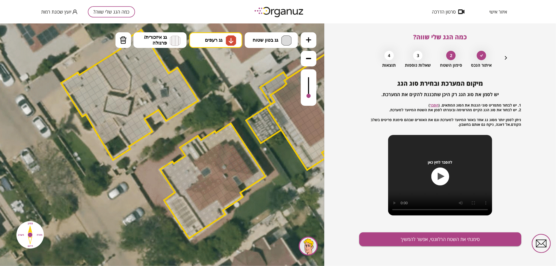
click at [217, 79] on div ".st0 { fill: #FFFFFF; } 0" at bounding box center [162, 144] width 324 height 243
drag, startPoint x: 204, startPoint y: 204, endPoint x: 207, endPoint y: 197, distance: 7.2
drag, startPoint x: 225, startPoint y: 199, endPoint x: 231, endPoint y: 195, distance: 7.3
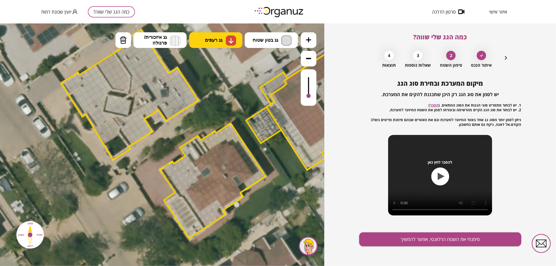
click at [209, 38] on span "גג רעפים" at bounding box center [213, 40] width 17 height 6
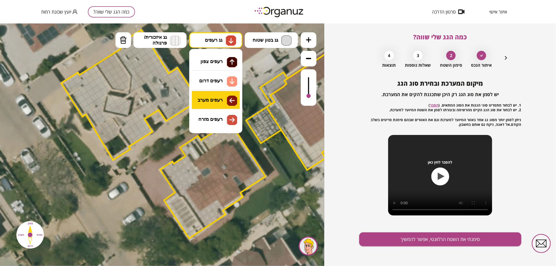
click at [212, 105] on div ".st0 { fill: #FFFFFF; } 0" at bounding box center [162, 144] width 324 height 243
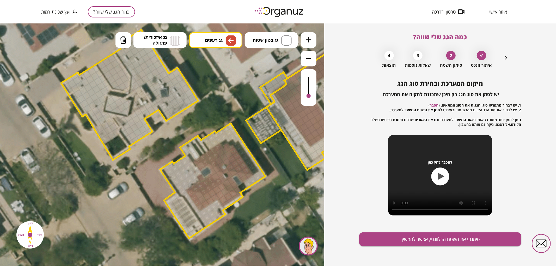
drag, startPoint x: 191, startPoint y: 193, endPoint x: 197, endPoint y: 205, distance: 12.8
click at [199, 196] on div at bounding box center [199, 194] width 9 height 9
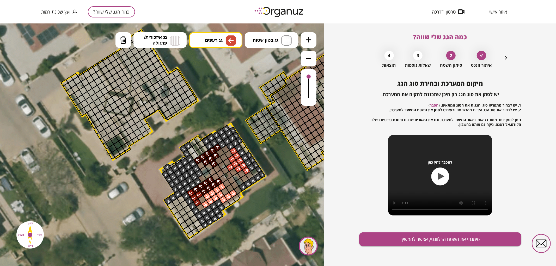
click at [312, 71] on div at bounding box center [309, 87] width 16 height 37
drag, startPoint x: 307, startPoint y: 75, endPoint x: 313, endPoint y: 76, distance: 6.1
click at [313, 76] on div at bounding box center [309, 87] width 16 height 37
click at [282, 38] on img at bounding box center [286, 40] width 10 height 10
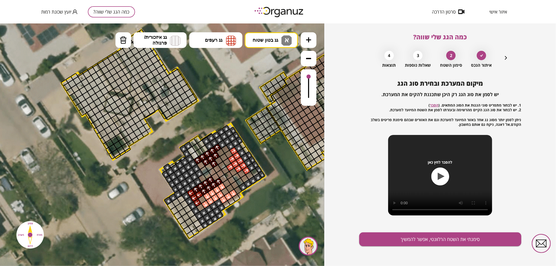
click at [282, 63] on div ".st0 { fill: #FFFFFF; } 0" at bounding box center [162, 144] width 324 height 243
drag, startPoint x: 242, startPoint y: 145, endPoint x: 260, endPoint y: 176, distance: 36.0
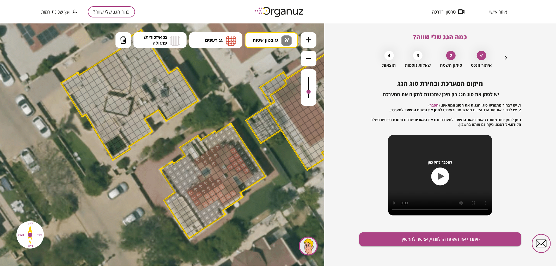
drag, startPoint x: 309, startPoint y: 76, endPoint x: 309, endPoint y: 84, distance: 8.4
click at [311, 89] on div at bounding box center [309, 91] width 4 height 4
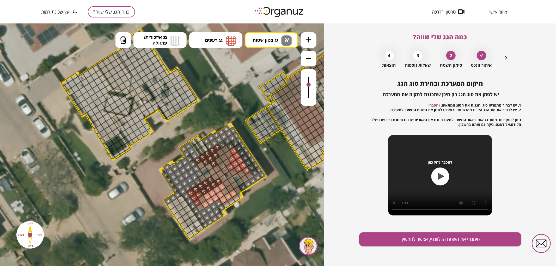
drag, startPoint x: 195, startPoint y: 154, endPoint x: 188, endPoint y: 144, distance: 12.4
drag, startPoint x: 168, startPoint y: 202, endPoint x: 189, endPoint y: 207, distance: 21.6
click at [408, 243] on button "סימנתי את השטח הרלוונטי, אפשר להמשיך" at bounding box center [440, 240] width 162 height 14
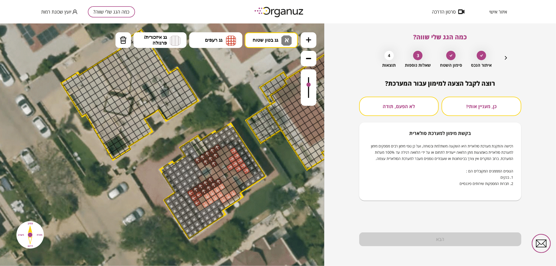
drag, startPoint x: 419, startPoint y: 103, endPoint x: 424, endPoint y: 118, distance: 15.9
click at [419, 103] on button "לא הפעם, תודה" at bounding box center [399, 106] width 80 height 19
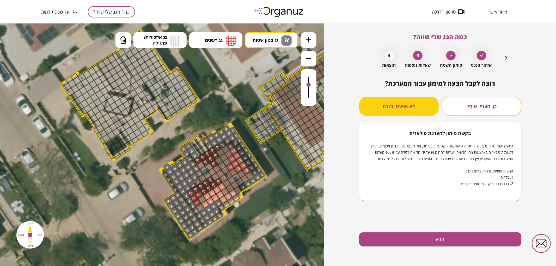
click at [459, 249] on div "רוצה לקבל הצעה למימון עבור המערכת? כן, מעניין אותי! לא הפעם, תודה בקשת מימון למ…" at bounding box center [440, 173] width 162 height 187
click at [457, 243] on button "הבא" at bounding box center [440, 240] width 162 height 14
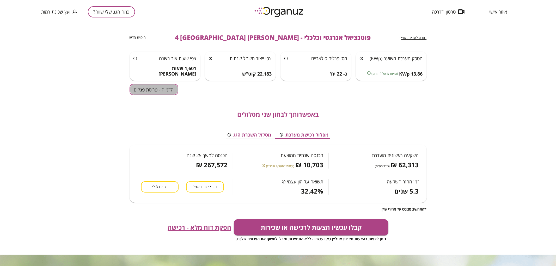
click at [155, 89] on button "הדמיה - פריסת פנלים" at bounding box center [154, 89] width 49 height 11
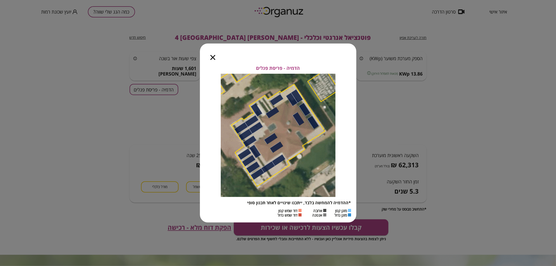
click at [212, 56] on icon "button" at bounding box center [213, 57] width 5 height 5
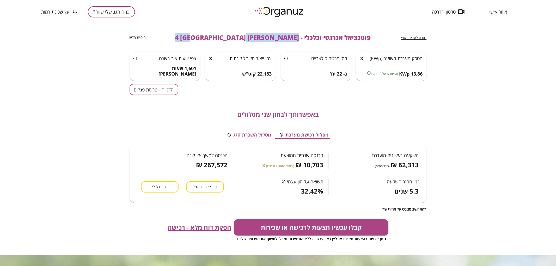
drag, startPoint x: 267, startPoint y: 38, endPoint x: 200, endPoint y: 39, distance: 67.3
click at [200, 39] on div "חזרה לעריכת אפיון פוטנציאל אנרגטי וכלכלי - [PERSON_NAME] 4 באר שבע חיפוש חדש" at bounding box center [278, 37] width 297 height 28
copy span "[PERSON_NAME] 4 [GEOGRAPHIC_DATA]"
click at [124, 11] on button "כמה הגג שלי שווה?" at bounding box center [111, 11] width 47 height 11
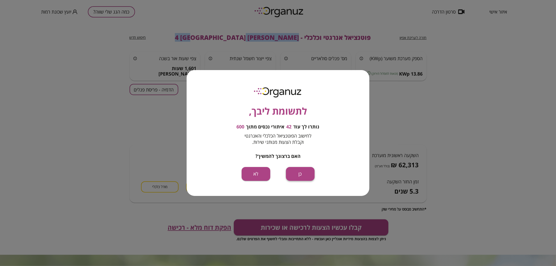
click at [304, 173] on button "כן" at bounding box center [300, 174] width 29 height 14
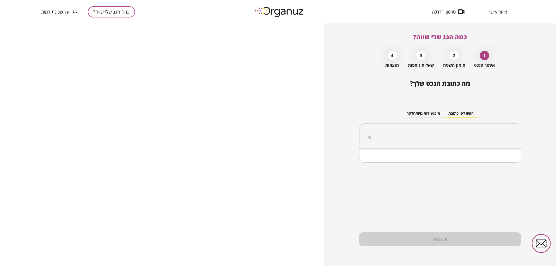
click at [442, 135] on input "text" at bounding box center [443, 136] width 146 height 13
paste input "**********"
drag, startPoint x: 488, startPoint y: 137, endPoint x: 482, endPoint y: 136, distance: 5.7
click at [485, 139] on input "**********" at bounding box center [443, 136] width 146 height 13
click at [489, 167] on li "[PERSON_NAME] 6 [GEOGRAPHIC_DATA]" at bounding box center [440, 162] width 149 height 9
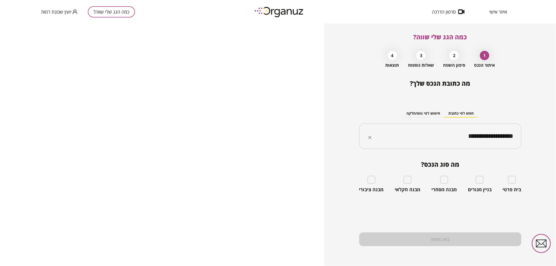
type input "**********"
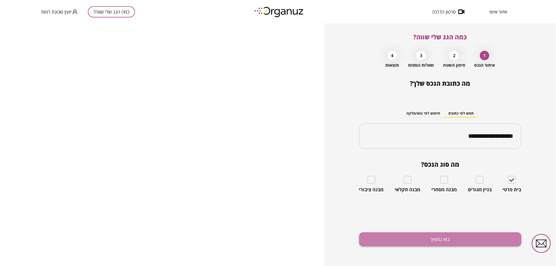
click at [486, 242] on button "בוא נמשיך" at bounding box center [440, 240] width 162 height 14
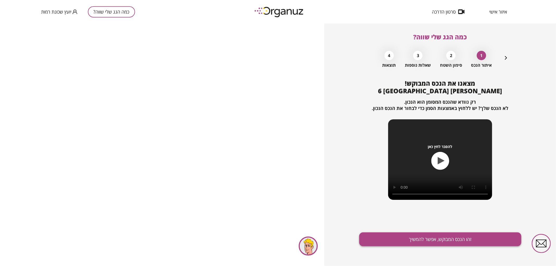
click at [469, 233] on button "זהו הנכס המבוקש, אפשר להמשיך" at bounding box center [440, 240] width 162 height 14
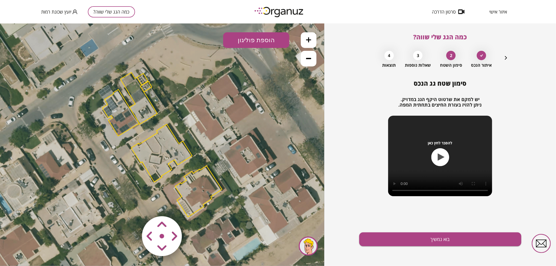
click at [158, 156] on polygon at bounding box center [161, 153] width 61 height 58
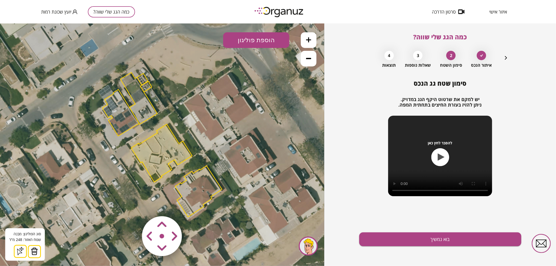
click at [314, 40] on button at bounding box center [309, 40] width 16 height 16
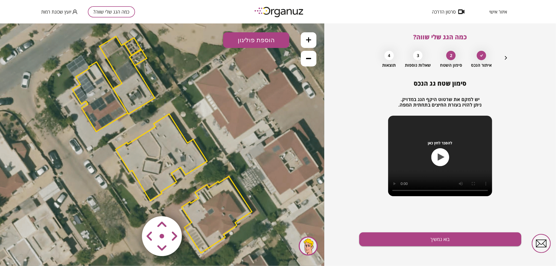
click at [103, 189] on icon at bounding box center [161, 144] width 669 height 669
click at [131, 205] on area at bounding box center [131, 205] width 0 height 0
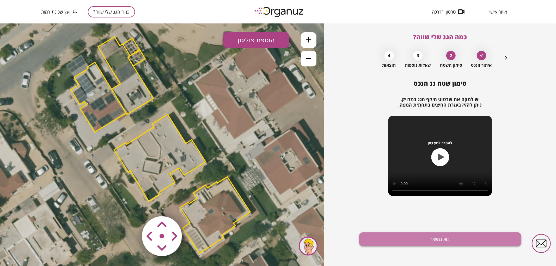
click at [410, 236] on button "בוא נמשיך" at bounding box center [440, 240] width 162 height 14
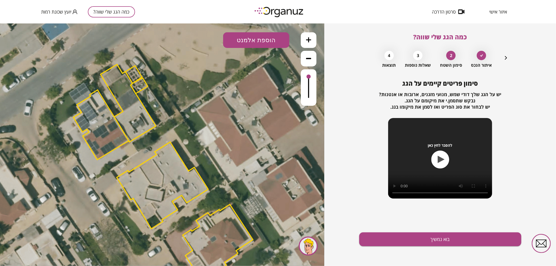
drag, startPoint x: 241, startPoint y: 104, endPoint x: 243, endPoint y: 132, distance: 27.8
click at [243, 132] on icon at bounding box center [163, 171] width 669 height 669
click at [308, 37] on icon at bounding box center [308, 39] width 5 height 5
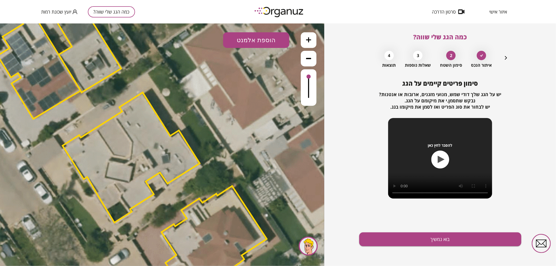
drag, startPoint x: 262, startPoint y: 158, endPoint x: 231, endPoint y: 110, distance: 57.7
click at [231, 110] on icon at bounding box center [133, 137] width 1004 height 1004
click at [265, 33] on button "הוספת אלמנט" at bounding box center [256, 40] width 66 height 16
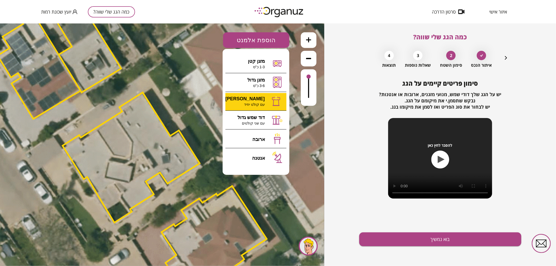
click at [261, 97] on div ".st0 { fill: #FFFFFF; } 0" at bounding box center [162, 144] width 324 height 243
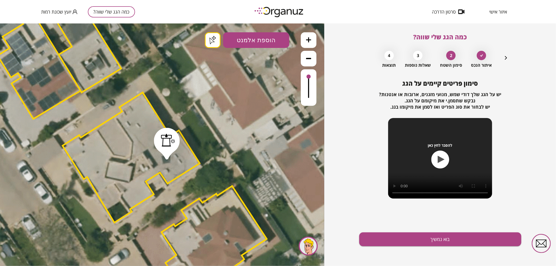
click at [442, 241] on button "בוא נמשיך" at bounding box center [440, 240] width 162 height 14
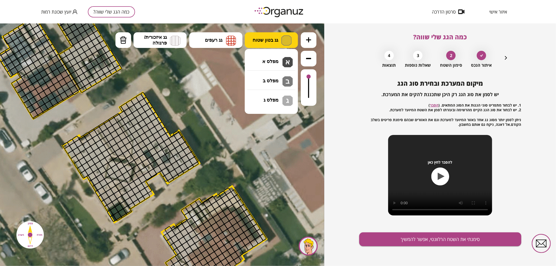
click at [270, 45] on button "גג בטון שטוח" at bounding box center [271, 40] width 53 height 16
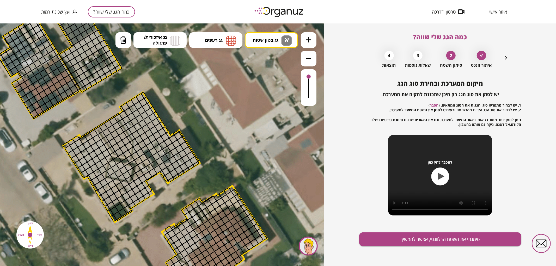
click at [267, 56] on div ".st0 { fill: #FFFFFF; } .st0 { fill: #FFFFFF; }" at bounding box center [162, 144] width 324 height 243
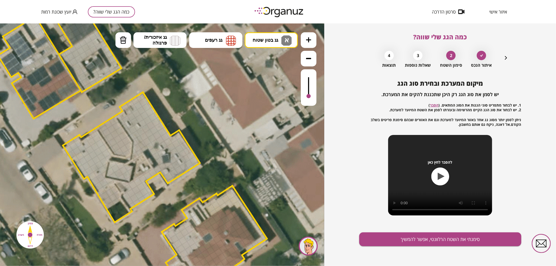
drag, startPoint x: 309, startPoint y: 78, endPoint x: 306, endPoint y: 97, distance: 18.6
click at [308, 97] on div at bounding box center [309, 96] width 4 height 4
drag, startPoint x: 121, startPoint y: 107, endPoint x: 150, endPoint y: 109, distance: 29.0
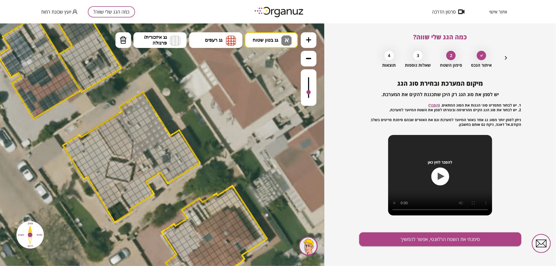
drag, startPoint x: 309, startPoint y: 96, endPoint x: 309, endPoint y: 93, distance: 3.1
click at [309, 93] on div at bounding box center [309, 92] width 4 height 4
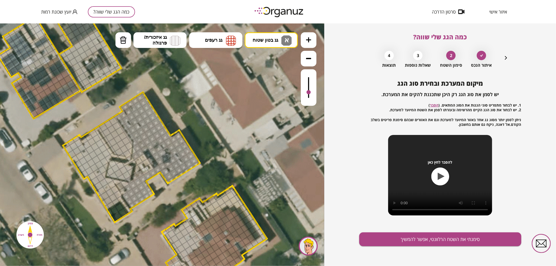
drag, startPoint x: 137, startPoint y: 141, endPoint x: 157, endPoint y: 189, distance: 51.8
click at [157, 189] on div ".st0 { fill: #FFFFFF; } .st0 { fill: #FFFFFF; }" at bounding box center [134, 137] width 1004 height 1004
click at [130, 42] on button "מחיקה" at bounding box center [124, 40] width 16 height 16
drag, startPoint x: 139, startPoint y: 174, endPoint x: 129, endPoint y: 180, distance: 11.6
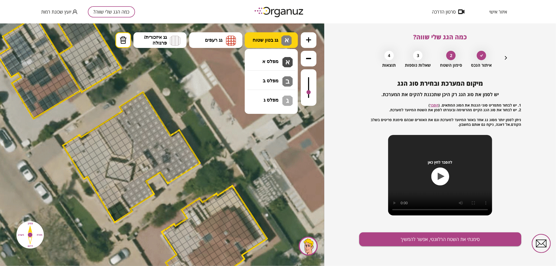
click at [278, 38] on span "גג בטון שטוח" at bounding box center [266, 40] width 26 height 6
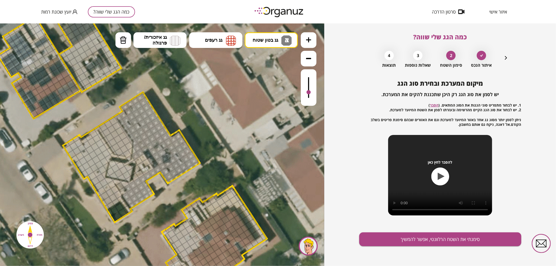
click at [271, 83] on div ".st0 { fill: #FFFFFF; } .st0 { fill: #FFFFFF; }" at bounding box center [162, 144] width 324 height 243
drag, startPoint x: 64, startPoint y: 146, endPoint x: 100, endPoint y: 154, distance: 37.2
click at [122, 40] on img at bounding box center [123, 40] width 7 height 8
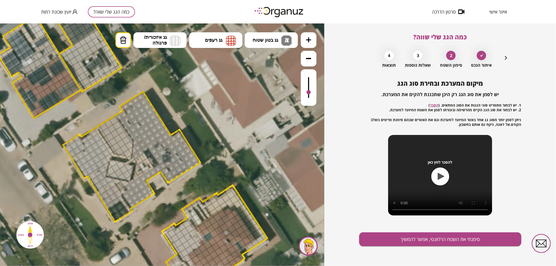
drag, startPoint x: 106, startPoint y: 143, endPoint x: 97, endPoint y: 124, distance: 20.2
click at [97, 124] on div ".st0 { fill: #FFFFFF; } .st0 { fill: #FFFFFF; }" at bounding box center [134, 136] width 1004 height 1004
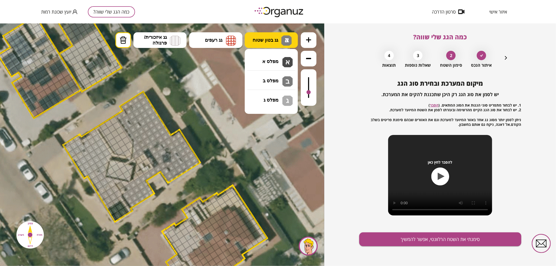
click at [266, 40] on span "גג בטון שטוח" at bounding box center [266, 40] width 26 height 6
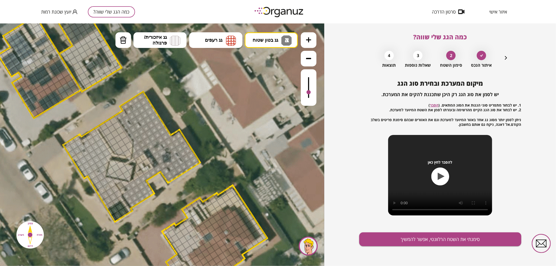
click at [270, 103] on div ".st0 { fill: #FFFFFF; } .st0 { fill: #FFFFFF; }" at bounding box center [162, 144] width 324 height 243
drag, startPoint x: 100, startPoint y: 131, endPoint x: 127, endPoint y: 151, distance: 33.6
click at [110, 171] on div at bounding box center [111, 171] width 9 height 9
drag, startPoint x: 112, startPoint y: 163, endPoint x: 129, endPoint y: 175, distance: 20.7
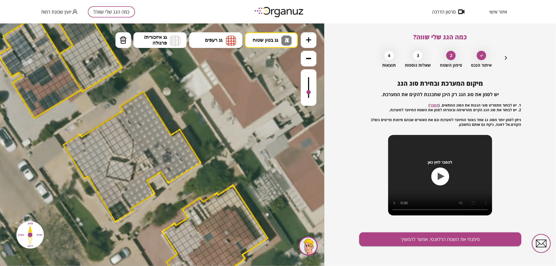
click at [124, 178] on div at bounding box center [122, 177] width 9 height 9
click at [113, 175] on div at bounding box center [114, 176] width 9 height 9
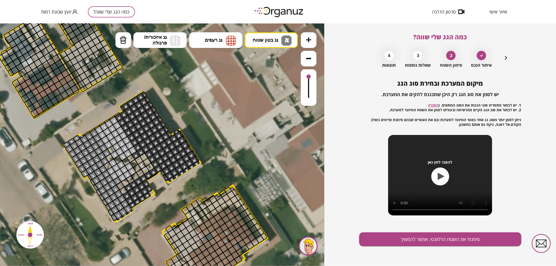
drag, startPoint x: 310, startPoint y: 89, endPoint x: 312, endPoint y: 71, distance: 18.7
click at [312, 71] on div at bounding box center [309, 87] width 16 height 37
click at [271, 40] on span "גג בטון שטוח" at bounding box center [266, 40] width 26 height 6
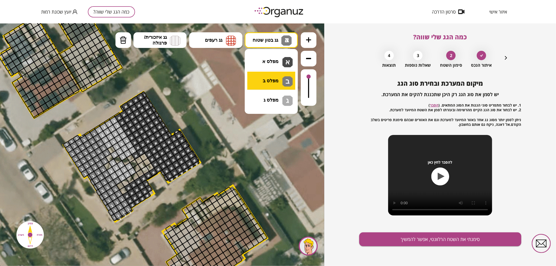
click at [277, 79] on div ".st0 { fill: #FFFFFF; } .st0 { fill: #FFFFFF; }" at bounding box center [162, 144] width 324 height 243
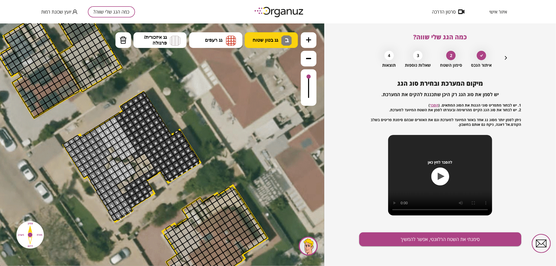
click at [282, 42] on img at bounding box center [286, 40] width 10 height 10
click at [280, 99] on div ".st0 { fill: #FFFFFF; } .st0 { fill: #FFFFFF; }" at bounding box center [162, 144] width 324 height 243
click at [278, 34] on button "גג בטון שטוח ג" at bounding box center [271, 40] width 53 height 16
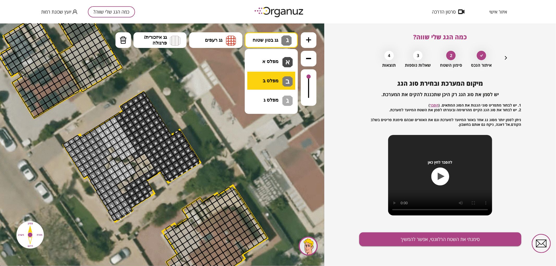
click at [285, 85] on div ".st0 { fill: #FFFFFF; } .st0 { fill: #FFFFFF; }" at bounding box center [162, 144] width 324 height 243
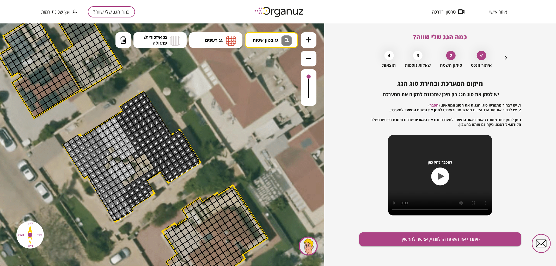
click at [393, 240] on button "סימנתי את השטח הרלוונטי, אפשר להמשיך" at bounding box center [440, 240] width 162 height 14
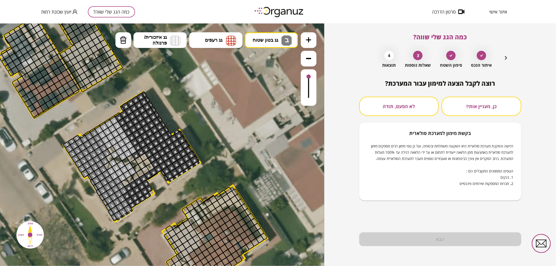
click at [387, 121] on div "כן, מעניין אותי! לא הפעם, תודה בקשת [PERSON_NAME] למערכת סולארית רכישה והתקנת מ…" at bounding box center [440, 149] width 162 height 104
click at [382, 110] on button "לא הפעם, תודה" at bounding box center [399, 106] width 80 height 19
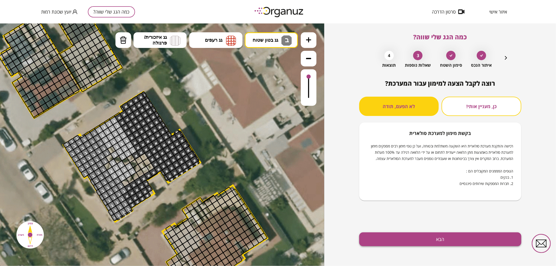
click at [414, 239] on button "הבא" at bounding box center [440, 240] width 162 height 14
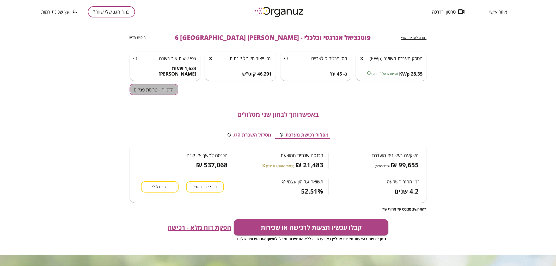
click at [167, 92] on button "הדמיה - פריסת פנלים" at bounding box center [154, 89] width 49 height 11
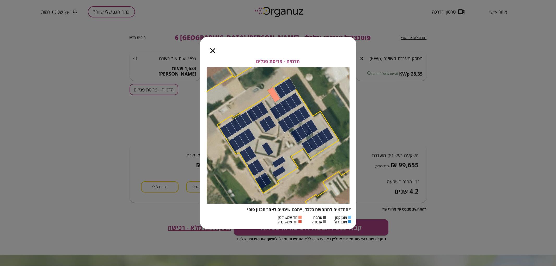
click at [211, 50] on icon "button" at bounding box center [213, 50] width 5 height 5
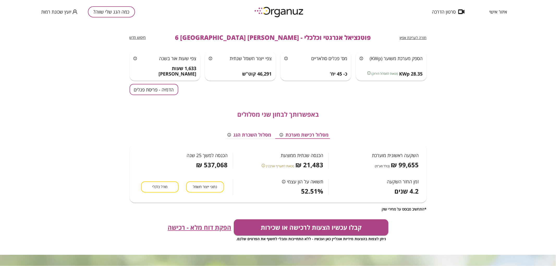
click at [170, 91] on button "הדמיה - פריסת פנלים" at bounding box center [154, 89] width 49 height 11
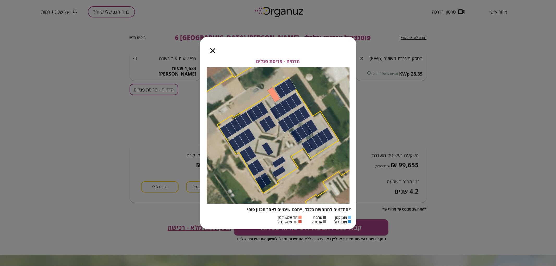
click at [213, 49] on icon "button" at bounding box center [213, 50] width 5 height 5
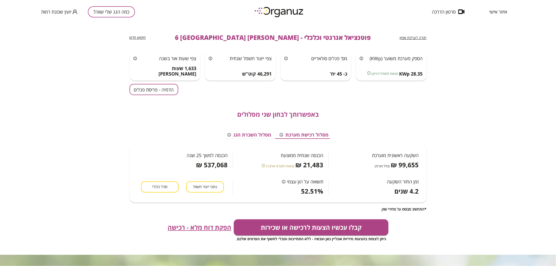
click at [109, 12] on button "כמה הגג שלי שווה?" at bounding box center [111, 11] width 47 height 11
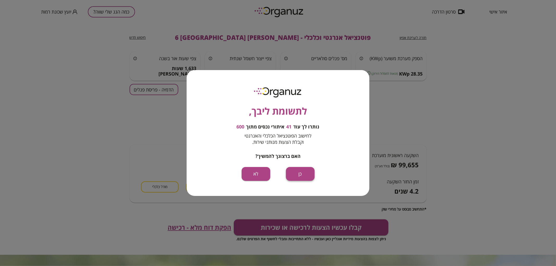
click at [301, 171] on button "כן" at bounding box center [300, 174] width 29 height 14
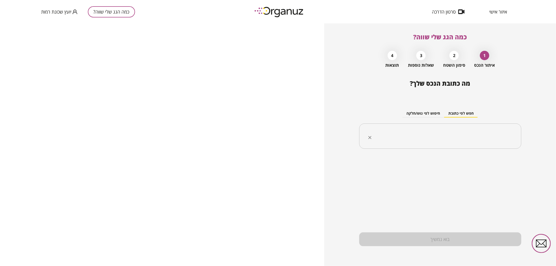
click at [506, 129] on div "​" at bounding box center [440, 137] width 162 height 26
click at [480, 167] on li "[PERSON_NAME] 28 [GEOGRAPHIC_DATA]" at bounding box center [440, 162] width 149 height 9
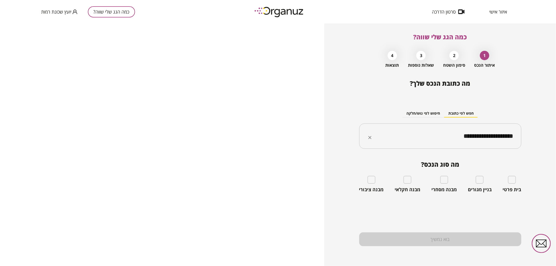
click at [455, 134] on input "**********" at bounding box center [443, 136] width 146 height 13
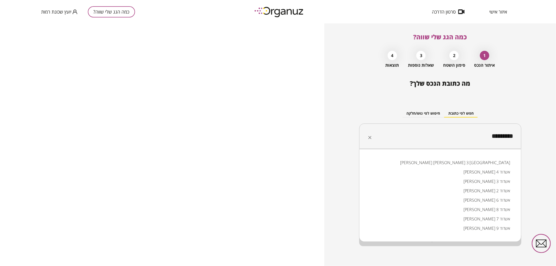
click at [504, 207] on li "[PERSON_NAME] 8 אשדוד" at bounding box center [440, 209] width 149 height 9
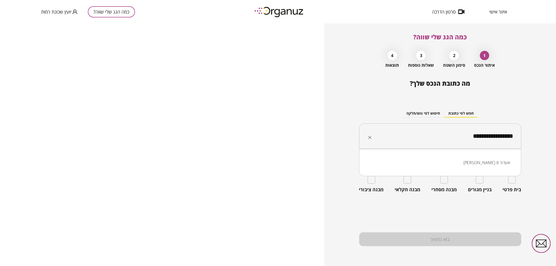
drag, startPoint x: 464, startPoint y: 139, endPoint x: 483, endPoint y: 139, distance: 18.5
click at [483, 139] on input "**********" at bounding box center [443, 136] width 146 height 13
click at [486, 161] on li "[PERSON_NAME] 8 [GEOGRAPHIC_DATA]" at bounding box center [440, 162] width 149 height 9
type input "**********"
click at [508, 183] on div "בית פרטי" at bounding box center [512, 184] width 19 height 17
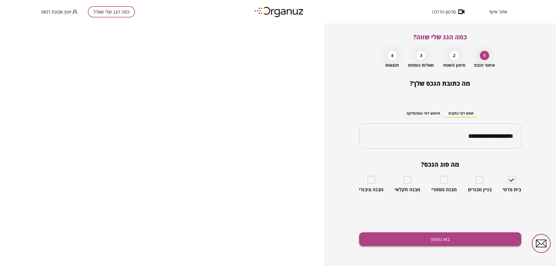
click at [452, 238] on button "בוא נמשיך" at bounding box center [440, 240] width 162 height 14
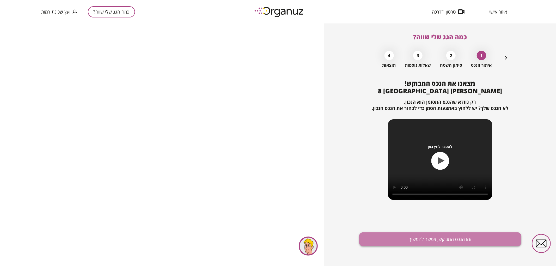
click at [408, 240] on button "זהו הנכס המבוקש, אפשר להמשיך" at bounding box center [440, 240] width 162 height 14
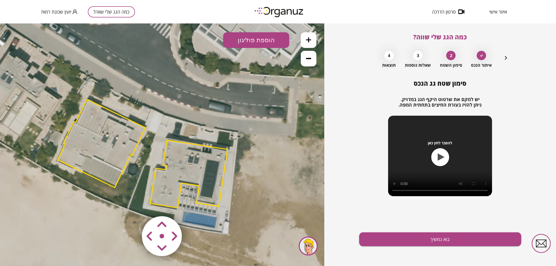
drag, startPoint x: 282, startPoint y: 152, endPoint x: 258, endPoint y: 165, distance: 27.1
click at [258, 165] on icon at bounding box center [143, 152] width 516 height 516
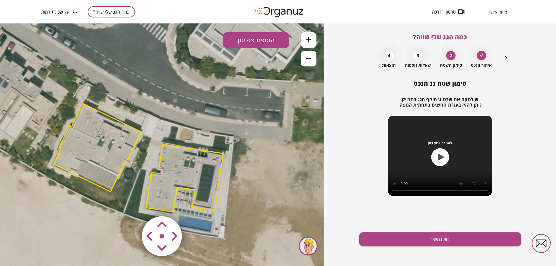
click at [196, 170] on polygon at bounding box center [184, 178] width 77 height 68
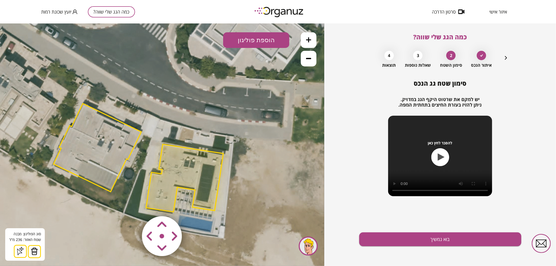
drag, startPoint x: 279, startPoint y: 168, endPoint x: 278, endPoint y: 157, distance: 11.0
click at [278, 167] on icon at bounding box center [139, 156] width 516 height 516
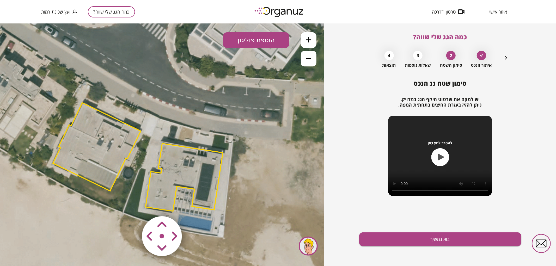
click at [310, 35] on button at bounding box center [309, 40] width 16 height 16
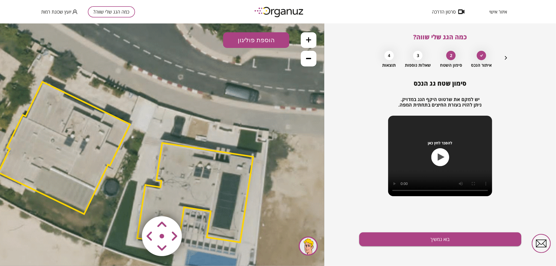
click at [131, 205] on area at bounding box center [131, 205] width 0 height 0
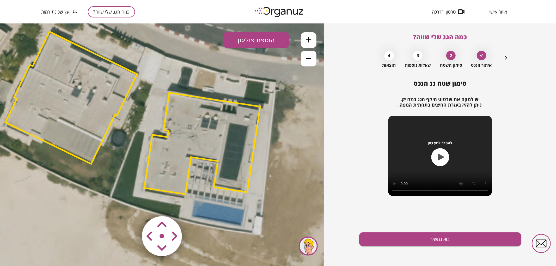
drag, startPoint x: 292, startPoint y: 210, endPoint x: 300, endPoint y: 169, distance: 42.2
click at [300, 169] on icon at bounding box center [133, 112] width 775 height 775
click at [131, 205] on area at bounding box center [131, 205] width 0 height 0
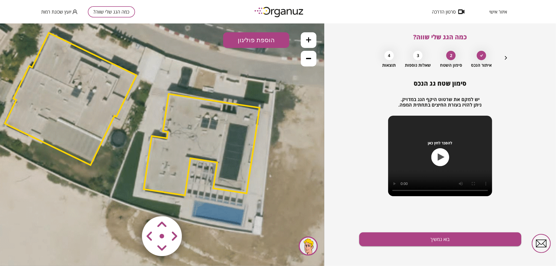
click at [131, 205] on area at bounding box center [131, 205] width 0 height 0
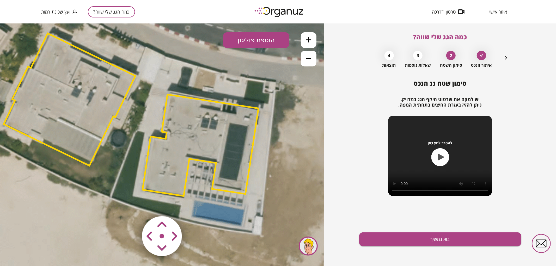
click at [131, 205] on area at bounding box center [131, 205] width 0 height 0
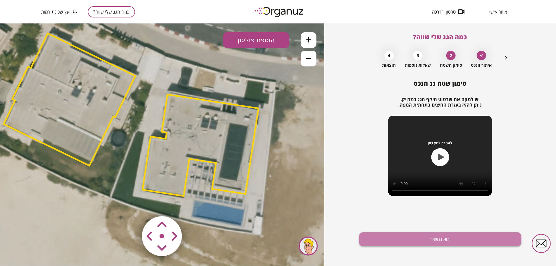
click at [389, 242] on button "בוא נמשיך" at bounding box center [440, 240] width 162 height 14
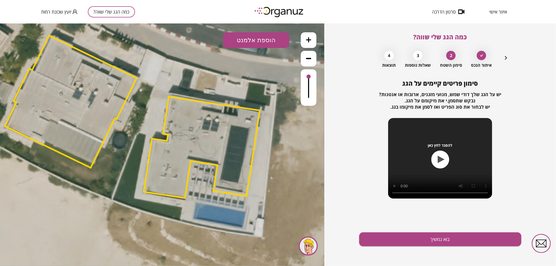
drag, startPoint x: 282, startPoint y: 145, endPoint x: 297, endPoint y: 183, distance: 41.6
click at [298, 185] on icon at bounding box center [135, 114] width 775 height 775
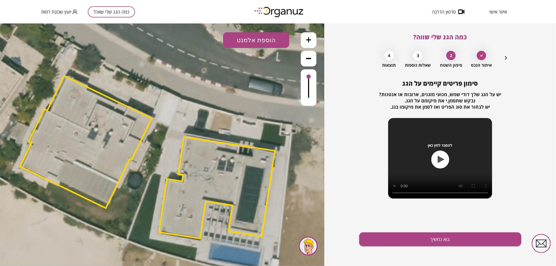
click at [244, 46] on button "הוספת אלמנט" at bounding box center [256, 40] width 66 height 16
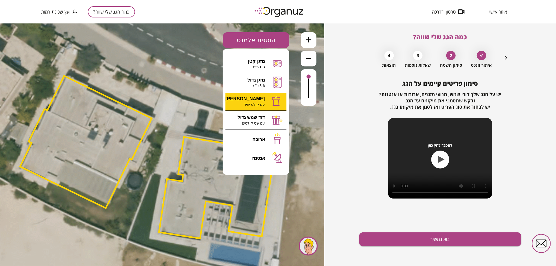
click at [252, 105] on div ".st0 { fill: #FFFFFF; } 0" at bounding box center [162, 144] width 324 height 243
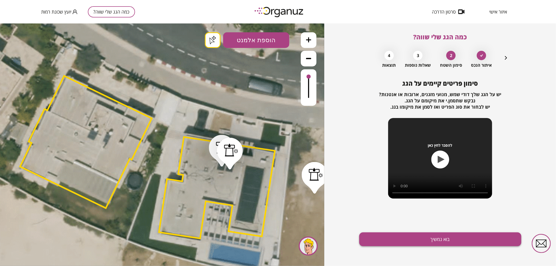
click at [435, 241] on button "בוא נמשיך" at bounding box center [440, 240] width 162 height 14
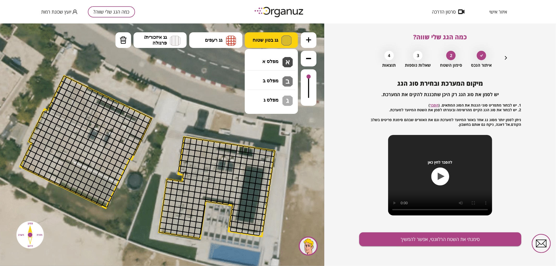
click at [270, 47] on button "גג בטון שטוח" at bounding box center [271, 40] width 53 height 16
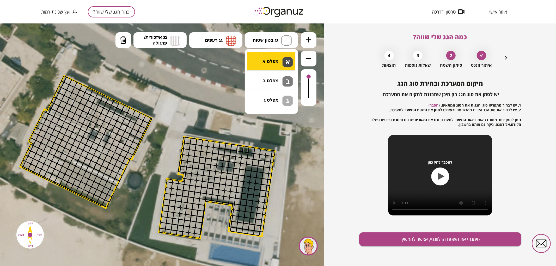
click at [273, 58] on div ".st0 { fill: #FFFFFF; } .st0 { fill: #FFFFFF; }" at bounding box center [162, 144] width 324 height 243
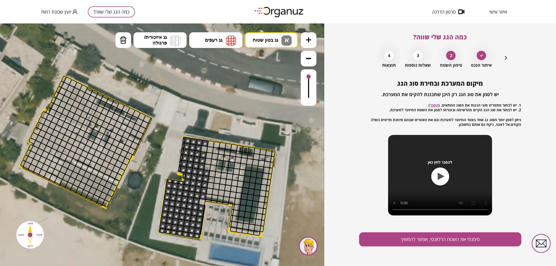
drag, startPoint x: 161, startPoint y: 231, endPoint x: 217, endPoint y: 186, distance: 71.8
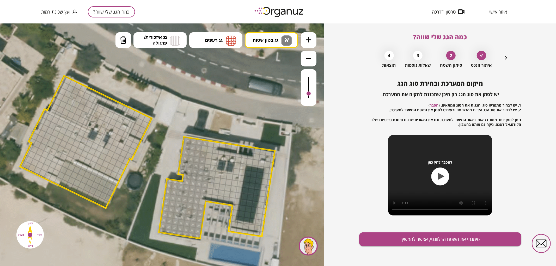
drag, startPoint x: 307, startPoint y: 76, endPoint x: 309, endPoint y: 93, distance: 16.6
click at [309, 93] on div at bounding box center [309, 93] width 4 height 4
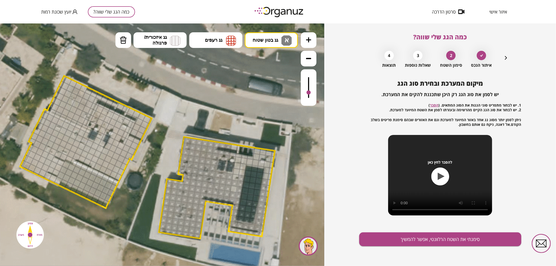
drag, startPoint x: 201, startPoint y: 205, endPoint x: 257, endPoint y: 240, distance: 66.7
click at [260, 234] on div ".st0 { fill: #FFFFFF; } .st0 { fill: #FFFFFF; }" at bounding box center [150, 154] width 775 height 775
drag, startPoint x: 263, startPoint y: 223, endPoint x: 265, endPoint y: 234, distance: 10.9
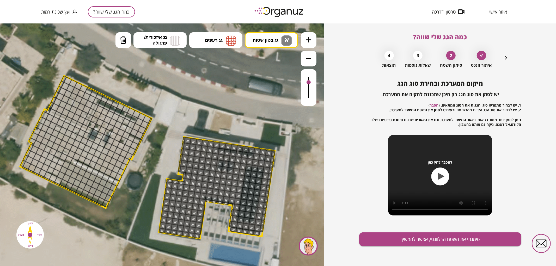
click at [306, 83] on div at bounding box center [309, 87] width 16 height 37
click at [278, 39] on span "גג בטון שטוח" at bounding box center [266, 40] width 26 height 6
drag, startPoint x: 276, startPoint y: 60, endPoint x: 241, endPoint y: 156, distance: 102.1
click at [276, 62] on div ".st0 { fill: #FFFFFF; } .st0 { fill: #FFFFFF; }" at bounding box center [162, 144] width 324 height 243
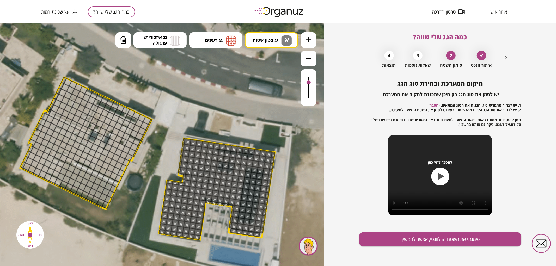
drag, startPoint x: 234, startPoint y: 210, endPoint x: 156, endPoint y: 212, distance: 78.0
click at [156, 214] on div ".st0 { fill: #FFFFFF; } .st0 { fill: #FFFFFF; }" at bounding box center [150, 156] width 775 height 775
drag, startPoint x: 182, startPoint y: 166, endPoint x: 184, endPoint y: 176, distance: 9.9
click at [447, 246] on div "מיקום המערכת ובחירת סוג הגג יש לסמן את סוג הגג רק היכן שתכננת להקים את המערכת. …" at bounding box center [440, 173] width 162 height 187
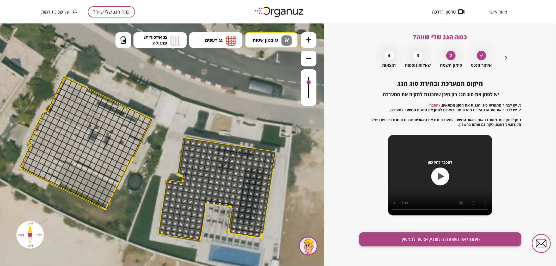
click at [447, 240] on button "סימנתי את השטח הרלוונטי, אפשר להמשיך" at bounding box center [440, 240] width 162 height 14
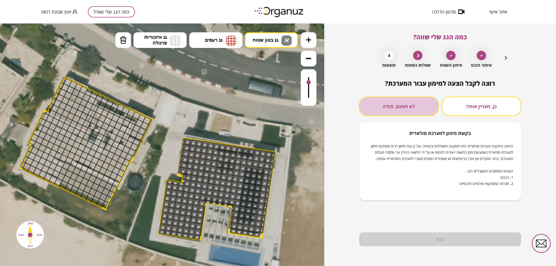
click at [392, 107] on button "לא הפעם, תודה" at bounding box center [399, 106] width 80 height 19
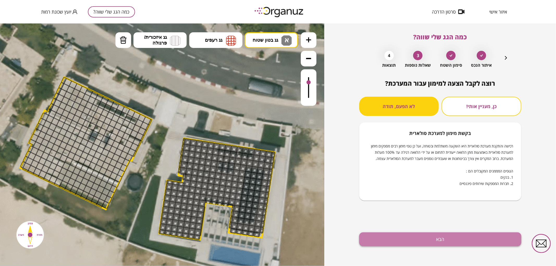
click at [399, 238] on button "הבא" at bounding box center [440, 240] width 162 height 14
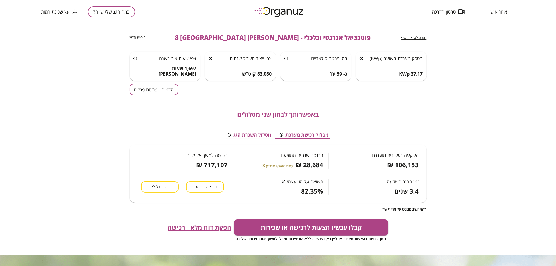
click at [158, 87] on button "הדמיה - פריסת פנלים" at bounding box center [154, 89] width 49 height 11
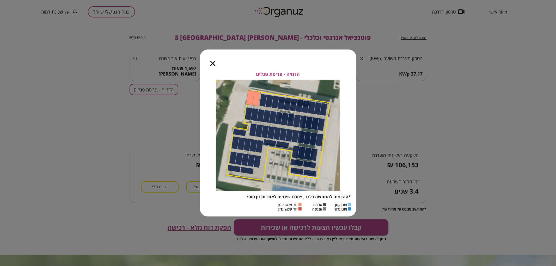
click at [213, 64] on icon "button" at bounding box center [213, 63] width 5 height 5
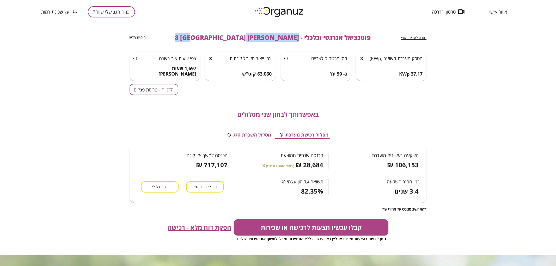
drag, startPoint x: 267, startPoint y: 37, endPoint x: 179, endPoint y: 33, distance: 88.5
click at [179, 33] on div "חזרה לעריכת אפיון פוטנציאל אנרגטי וכלכלי - [PERSON_NAME] 8 באר שבע חיפוש חדש" at bounding box center [278, 37] width 297 height 28
copy span "[PERSON_NAME] 8 [GEOGRAPHIC_DATA]"
click at [131, 12] on button "כמה הגג שלי שווה?" at bounding box center [111, 11] width 47 height 11
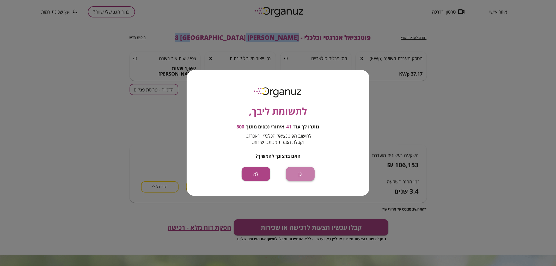
click at [306, 170] on button "כן" at bounding box center [300, 174] width 29 height 14
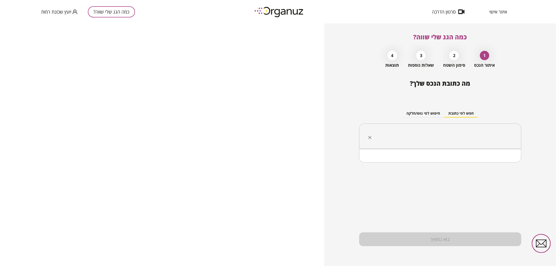
click at [460, 142] on input "text" at bounding box center [443, 136] width 146 height 13
paste input "**********"
click at [486, 137] on input "**********" at bounding box center [443, 136] width 146 height 13
click at [484, 164] on li "[PERSON_NAME] 6 [GEOGRAPHIC_DATA]" at bounding box center [440, 162] width 149 height 9
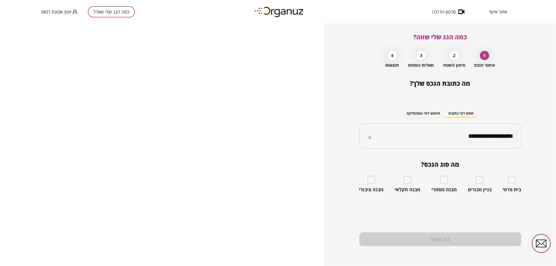
type input "**********"
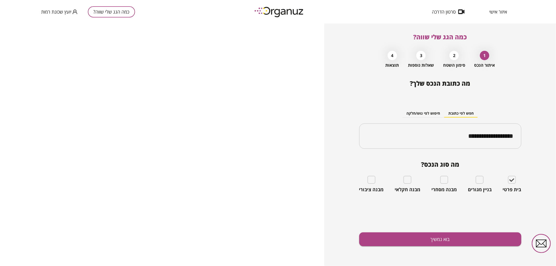
click at [486, 222] on div "**********" at bounding box center [440, 173] width 162 height 187
click at [486, 241] on button "בוא נמשיך" at bounding box center [440, 240] width 162 height 14
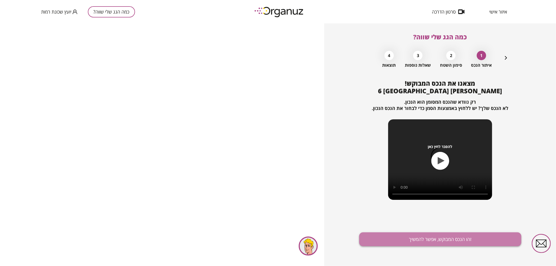
click at [443, 233] on button "זהו הנכס המבוקש, אפשר להמשיך" at bounding box center [440, 240] width 162 height 14
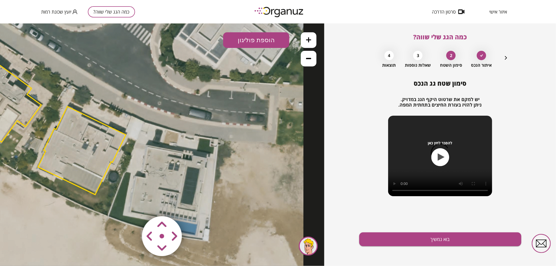
drag, startPoint x: 260, startPoint y: 118, endPoint x: 149, endPoint y: 97, distance: 113.6
click at [150, 95] on icon at bounding box center [39, 128] width 528 height 528
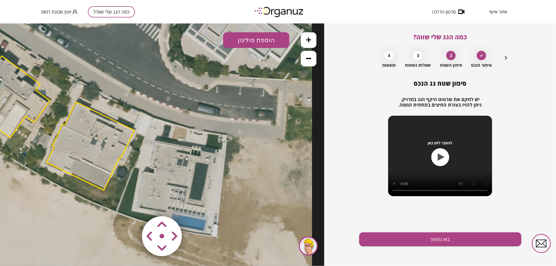
click at [146, 101] on icon at bounding box center [48, 124] width 528 height 528
click at [116, 136] on polygon at bounding box center [91, 146] width 88 height 88
click at [112, 136] on polygon at bounding box center [91, 146] width 88 height 88
click at [181, 86] on icon at bounding box center [48, 124] width 528 height 528
click at [131, 205] on area at bounding box center [131, 205] width 0 height 0
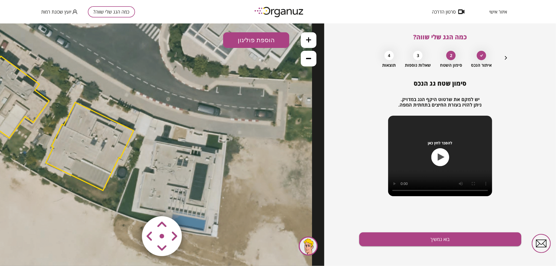
click at [131, 205] on area at bounding box center [131, 205] width 0 height 0
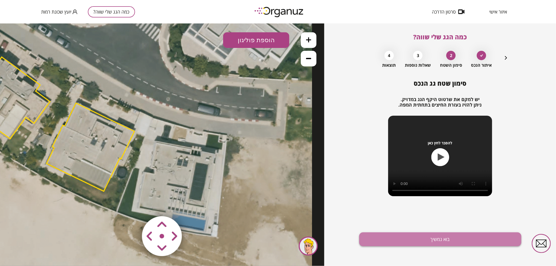
click at [428, 237] on button "בוא נמשיך" at bounding box center [440, 240] width 162 height 14
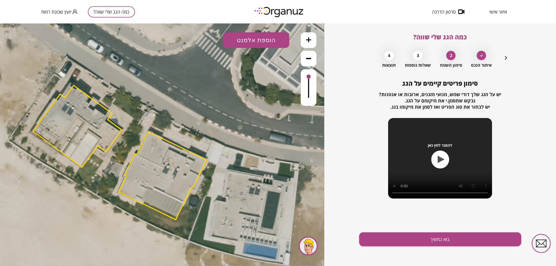
drag, startPoint x: 151, startPoint y: 107, endPoint x: 221, endPoint y: 134, distance: 75.3
click at [221, 134] on icon at bounding box center [120, 152] width 528 height 528
click at [303, 40] on button at bounding box center [309, 40] width 16 height 16
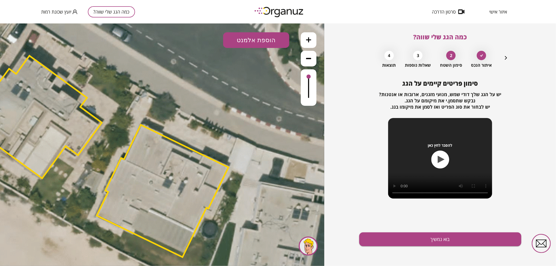
drag, startPoint x: 270, startPoint y: 39, endPoint x: 276, endPoint y: 76, distance: 37.6
click at [270, 39] on button "הוספת אלמנט" at bounding box center [256, 40] width 66 height 16
click at [268, 97] on div ".st0 { fill: #FFFFFF; } .st0 { fill: #FFFFFF; }" at bounding box center [162, 144] width 324 height 243
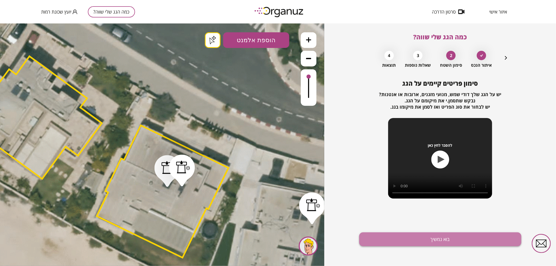
click at [410, 239] on button "בוא נמשיך" at bounding box center [440, 240] width 162 height 14
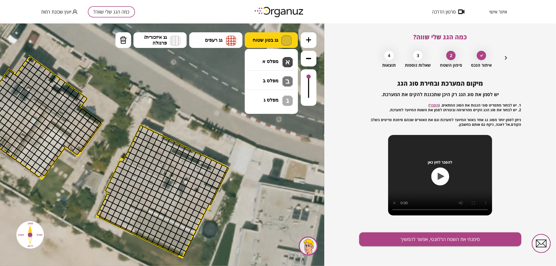
click at [275, 34] on button "גג בטון שטוח" at bounding box center [271, 40] width 53 height 16
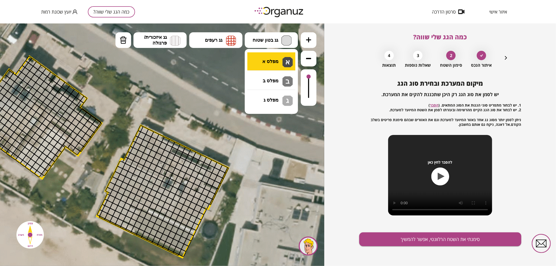
click at [278, 58] on div ".st0 { fill: #FFFFFF; } .st0 { fill: #FFFFFF; }" at bounding box center [162, 144] width 324 height 243
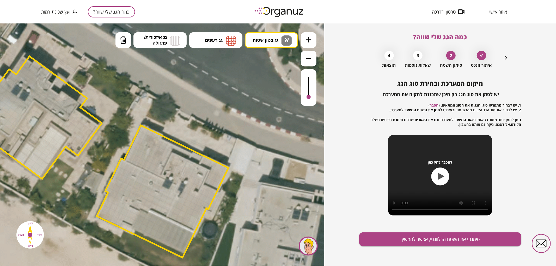
drag, startPoint x: 311, startPoint y: 79, endPoint x: 311, endPoint y: 97, distance: 18.0
click at [311, 97] on div at bounding box center [309, 87] width 16 height 37
drag, startPoint x: 123, startPoint y: 165, endPoint x: 271, endPoint y: 104, distance: 159.9
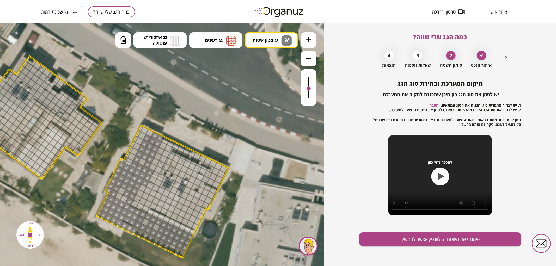
drag, startPoint x: 308, startPoint y: 95, endPoint x: 310, endPoint y: 89, distance: 6.6
click at [310, 89] on div at bounding box center [309, 88] width 4 height 4
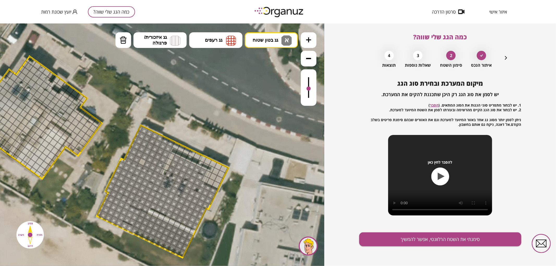
drag, startPoint x: 121, startPoint y: 199, endPoint x: 210, endPoint y: 205, distance: 89.4
drag, startPoint x: 210, startPoint y: 180, endPoint x: 212, endPoint y: 168, distance: 12.3
drag, startPoint x: 197, startPoint y: 157, endPoint x: 199, endPoint y: 162, distance: 5.4
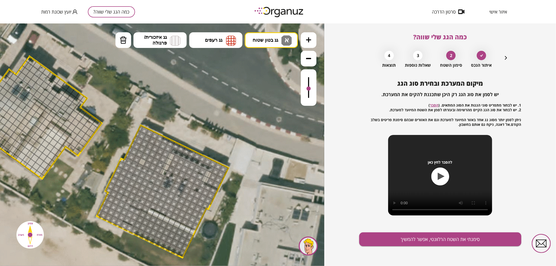
drag, startPoint x: 163, startPoint y: 174, endPoint x: 217, endPoint y: 216, distance: 67.8
click at [209, 218] on div ".st0 { fill: #FFFFFF; } .st0 { fill: #FFFFFF; }" at bounding box center [99, 157] width 792 height 792
click at [407, 233] on button "סימנתי את השטח הרלוונטי, אפשר להמשיך" at bounding box center [440, 240] width 162 height 14
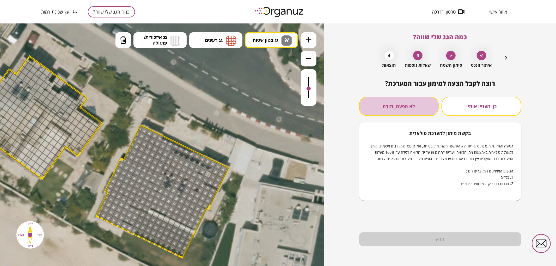
drag, startPoint x: 406, startPoint y: 105, endPoint x: 408, endPoint y: 108, distance: 3.0
click at [407, 107] on button "לא הפעם, תודה" at bounding box center [399, 106] width 80 height 19
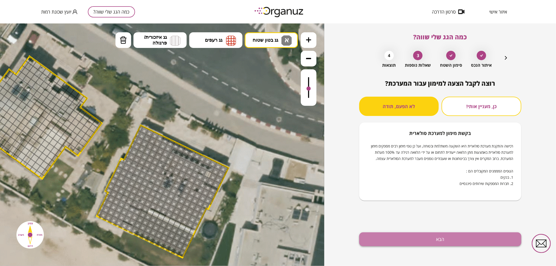
click at [411, 236] on button "הבא" at bounding box center [440, 240] width 162 height 14
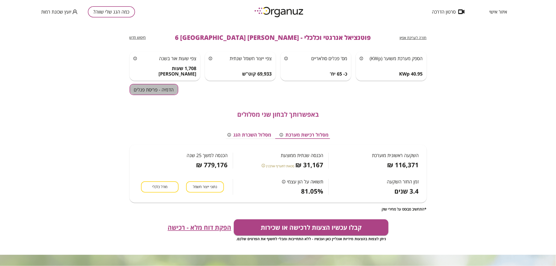
click at [164, 86] on button "הדמיה - פריסת פנלים" at bounding box center [154, 89] width 49 height 11
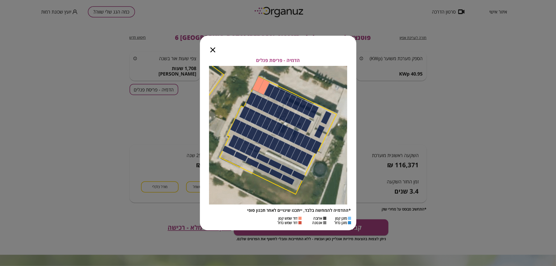
click at [209, 50] on div at bounding box center [213, 47] width 26 height 22
click at [214, 50] on icon "button" at bounding box center [213, 49] width 5 height 5
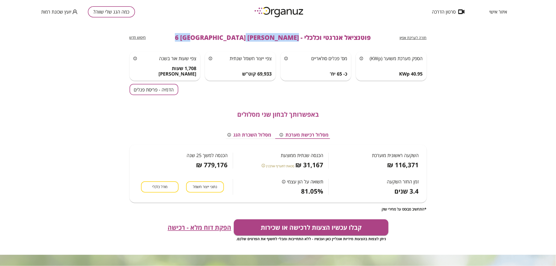
drag, startPoint x: 267, startPoint y: 39, endPoint x: 197, endPoint y: 40, distance: 70.2
click at [197, 40] on div "חזרה לעריכת אפיון פוטנציאל אנרגטי וכלכלי - [PERSON_NAME] 6 באר שבע חיפוש חדש" at bounding box center [278, 37] width 297 height 28
copy span "[PERSON_NAME] 6 [GEOGRAPHIC_DATA]"
click at [103, 6] on div "כמה הגג שלי שווה? יועץ שכונת רמות" at bounding box center [88, 11] width 94 height 23
click at [105, 11] on button "כמה הגג שלי שווה?" at bounding box center [111, 11] width 47 height 11
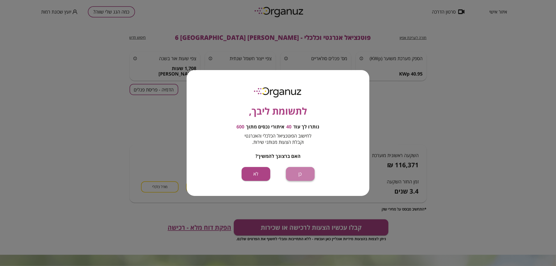
click at [303, 171] on button "כן" at bounding box center [300, 174] width 29 height 14
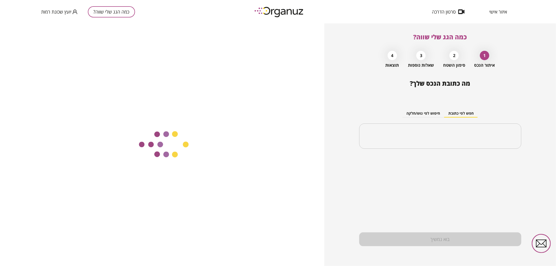
click at [446, 129] on div "​" at bounding box center [440, 137] width 162 height 26
click at [457, 133] on input "text" at bounding box center [443, 136] width 146 height 13
paste input "**********"
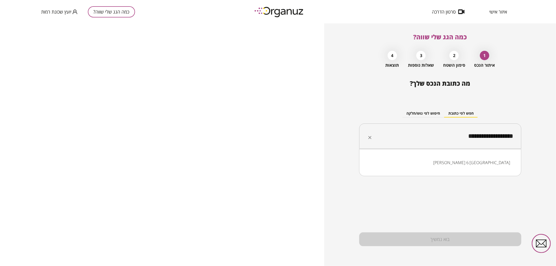
drag, startPoint x: 485, startPoint y: 136, endPoint x: 488, endPoint y: 136, distance: 2.6
click at [488, 136] on input "**********" at bounding box center [443, 136] width 146 height 13
click at [496, 161] on ul "[PERSON_NAME] 14 [GEOGRAPHIC_DATA]" at bounding box center [440, 163] width 149 height 14
click at [497, 162] on li "[PERSON_NAME] 14 [GEOGRAPHIC_DATA]" at bounding box center [440, 162] width 149 height 9
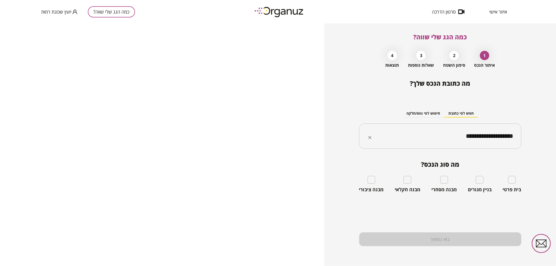
type input "**********"
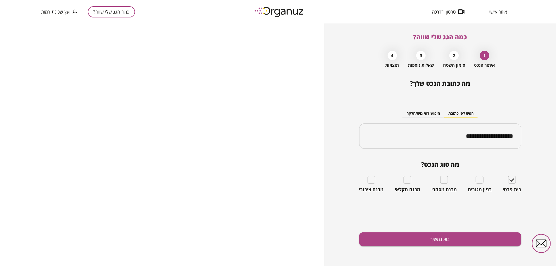
click at [485, 248] on div "**********" at bounding box center [440, 173] width 162 height 187
click at [486, 243] on button "בוא נמשיך" at bounding box center [440, 240] width 162 height 14
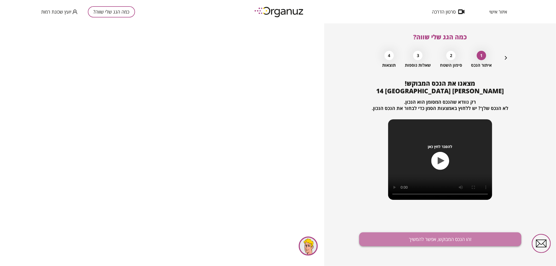
click at [485, 243] on button "זהו הנכס המבוקש, אפשר להמשיך" at bounding box center [440, 240] width 162 height 14
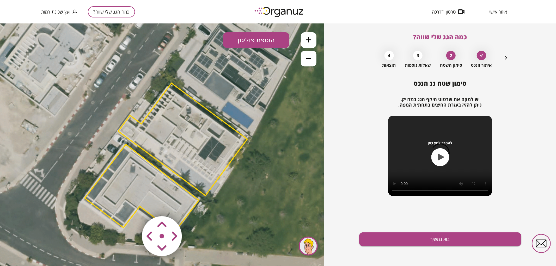
drag, startPoint x: 268, startPoint y: 108, endPoint x: 273, endPoint y: 122, distance: 14.1
click at [273, 122] on icon at bounding box center [165, 157] width 493 height 493
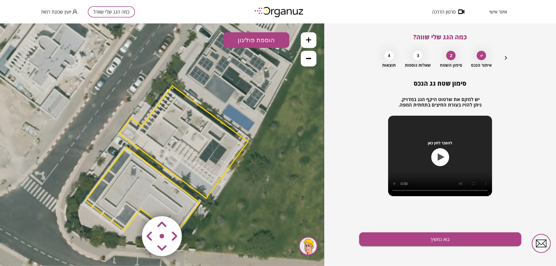
click at [211, 146] on polygon at bounding box center [183, 142] width 129 height 113
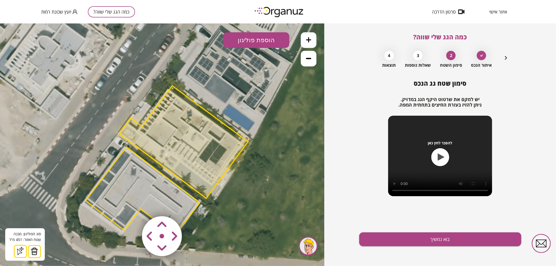
click at [256, 162] on icon at bounding box center [166, 159] width 493 height 493
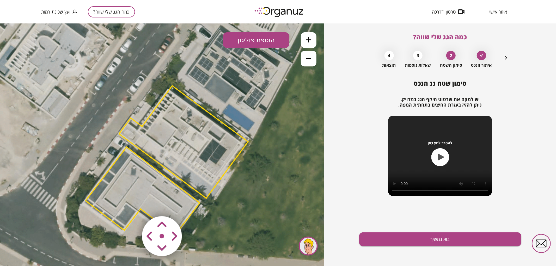
click at [131, 205] on area at bounding box center [131, 205] width 0 height 0
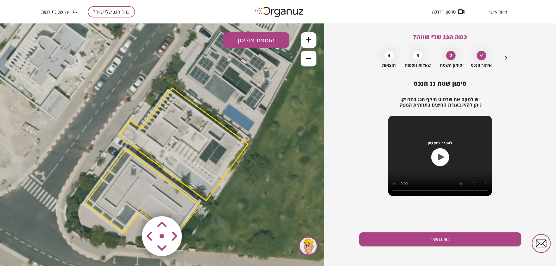
click at [131, 205] on area at bounding box center [131, 205] width 0 height 0
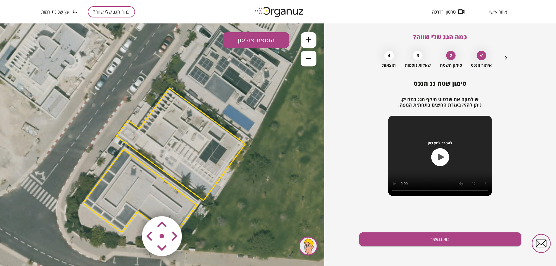
click at [131, 205] on area at bounding box center [131, 205] width 0 height 0
click at [306, 41] on icon at bounding box center [308, 39] width 5 height 5
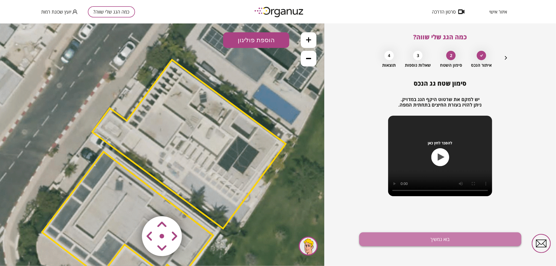
click at [379, 238] on button "בוא נמשיך" at bounding box center [440, 240] width 162 height 14
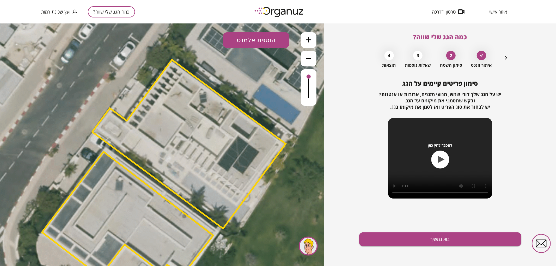
click at [405, 230] on div "סימון פריטים קיימים על הגג יש על הגג שלך [PERSON_NAME], מנועי מזגנים, ארובות או…" at bounding box center [440, 173] width 162 height 187
click at [405, 234] on button "בוא נמשיך" at bounding box center [440, 240] width 162 height 14
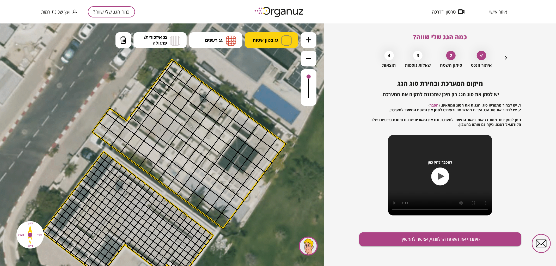
click at [273, 41] on span "גג בטון שטוח" at bounding box center [266, 40] width 26 height 6
click at [275, 58] on div ".st0 { fill: #FFFFFF; } 0" at bounding box center [162, 144] width 324 height 243
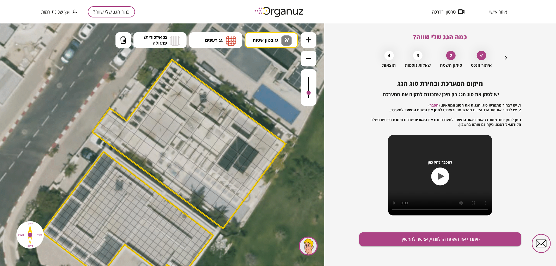
drag, startPoint x: 309, startPoint y: 81, endPoint x: 310, endPoint y: 93, distance: 12.3
click at [310, 93] on div at bounding box center [309, 93] width 4 height 4
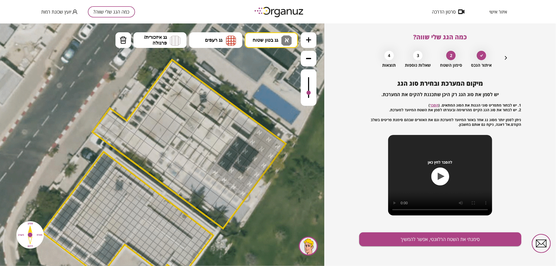
drag, startPoint x: 261, startPoint y: 134, endPoint x: 256, endPoint y: 152, distance: 18.4
drag, startPoint x: 158, startPoint y: 115, endPoint x: 166, endPoint y: 121, distance: 10.3
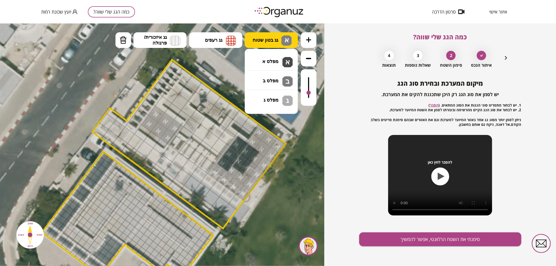
click at [257, 42] on span "גג בטון שטוח" at bounding box center [266, 40] width 26 height 6
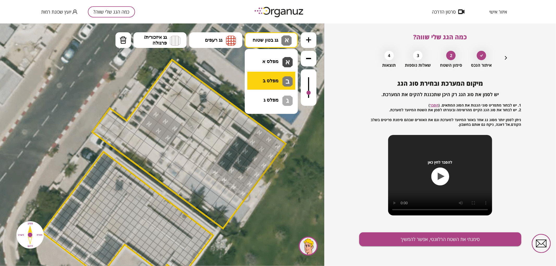
click at [270, 76] on div ".st0 { fill: #FFFFFF; } 0" at bounding box center [162, 144] width 324 height 243
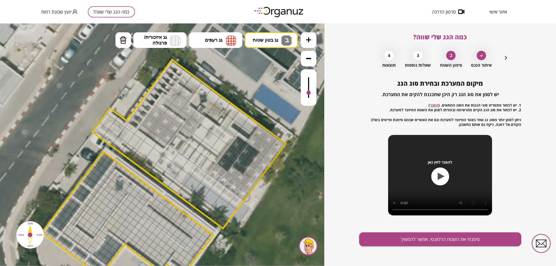
drag, startPoint x: 176, startPoint y: 87, endPoint x: 187, endPoint y: 130, distance: 44.5
drag, startPoint x: 133, startPoint y: 142, endPoint x: 173, endPoint y: 159, distance: 44.4
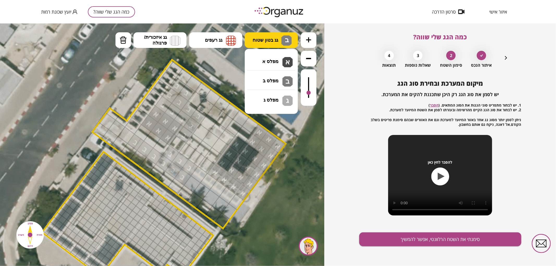
click at [262, 40] on span "גג בטון שטוח" at bounding box center [266, 40] width 26 height 6
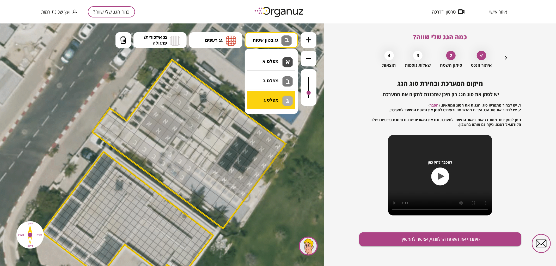
click at [270, 103] on div ".st0 { fill: #FFFFFF; } 0" at bounding box center [162, 144] width 324 height 243
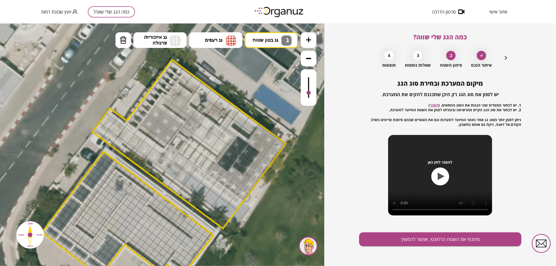
click at [211, 127] on div at bounding box center [208, 122] width 17 height 17
click at [360, 242] on button "סימנתי את השטח הרלוונטי, אפשר להמשיך" at bounding box center [440, 240] width 162 height 14
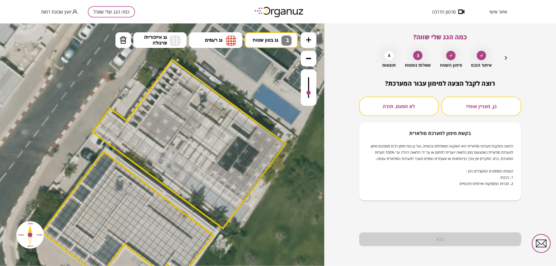
click at [366, 240] on div "הבא" at bounding box center [440, 240] width 162 height 14
click at [397, 111] on button "לא הפעם, תודה" at bounding box center [399, 106] width 80 height 19
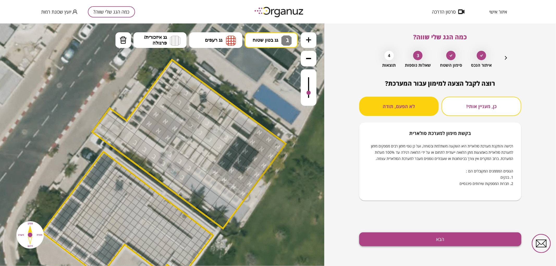
click at [416, 239] on button "הבא" at bounding box center [440, 240] width 162 height 14
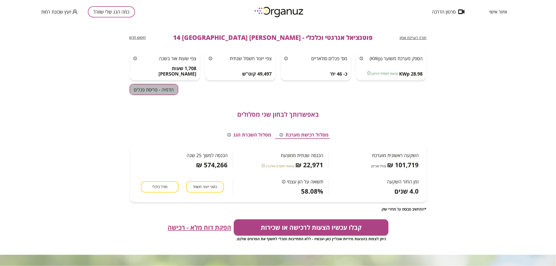
click at [153, 95] on button "הדמיה - פריסת פנלים" at bounding box center [154, 89] width 49 height 11
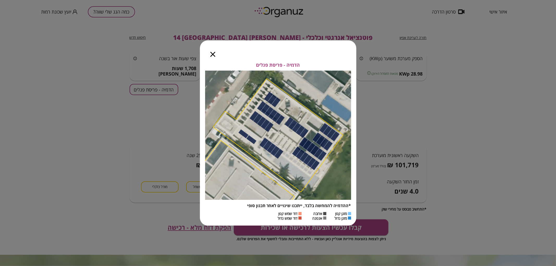
click at [211, 54] on icon "button" at bounding box center [213, 54] width 5 height 5
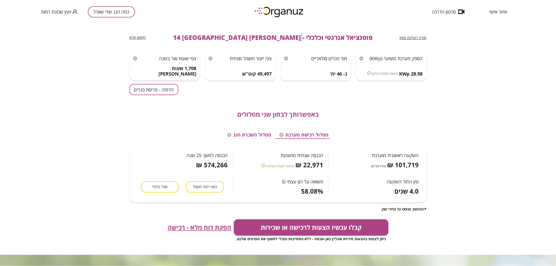
drag, startPoint x: 272, startPoint y: 37, endPoint x: 268, endPoint y: 37, distance: 3.7
click at [268, 37] on span "פוטנציאל אנרגטי וכלכלי - [PERSON_NAME] 14 [GEOGRAPHIC_DATA]" at bounding box center [273, 37] width 200 height 7
click at [269, 37] on span "פוטנציאל אנרגטי וכלכלי - [PERSON_NAME] 14 [GEOGRAPHIC_DATA]" at bounding box center [273, 37] width 200 height 7
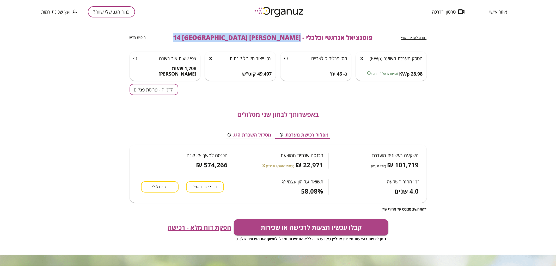
drag, startPoint x: 269, startPoint y: 37, endPoint x: 186, endPoint y: 29, distance: 83.6
click at [186, 29] on div "חזרה לעריכת אפיון פוטנציאל אנרגטי וכלכלי - [PERSON_NAME] 14 באר שבע חיפוש חדש" at bounding box center [278, 37] width 297 height 28
click at [123, 16] on button "כמה הגג שלי שווה?" at bounding box center [111, 11] width 47 height 11
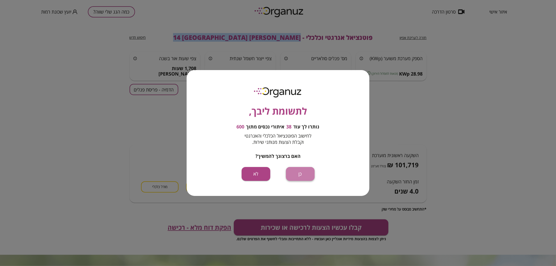
click at [307, 173] on button "כן" at bounding box center [300, 174] width 29 height 14
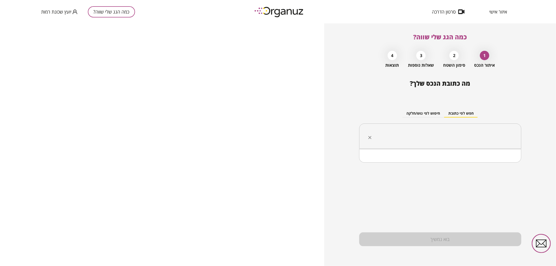
click at [451, 140] on input "text" at bounding box center [443, 136] width 146 height 13
paste input "**********"
drag, startPoint x: 482, startPoint y: 136, endPoint x: 489, endPoint y: 138, distance: 7.8
click at [489, 138] on input "**********" at bounding box center [443, 136] width 146 height 13
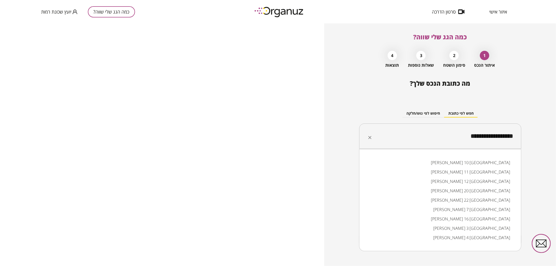
click at [489, 134] on input "**********" at bounding box center [443, 136] width 146 height 13
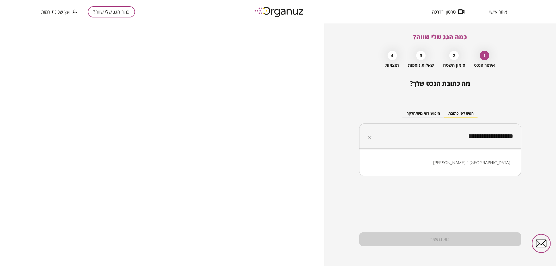
click at [496, 165] on li "[PERSON_NAME] 4 [GEOGRAPHIC_DATA]" at bounding box center [440, 162] width 149 height 9
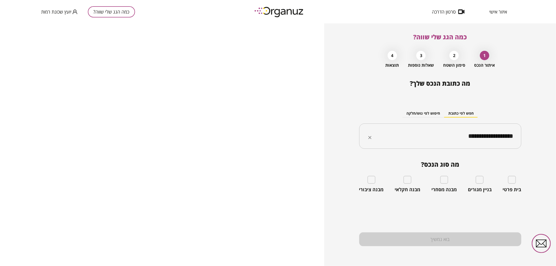
type input "**********"
click at [517, 181] on div "בית פרטי" at bounding box center [512, 184] width 19 height 17
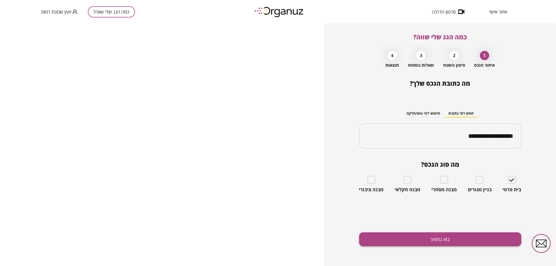
click at [478, 237] on button "בוא נמשיך" at bounding box center [440, 240] width 162 height 14
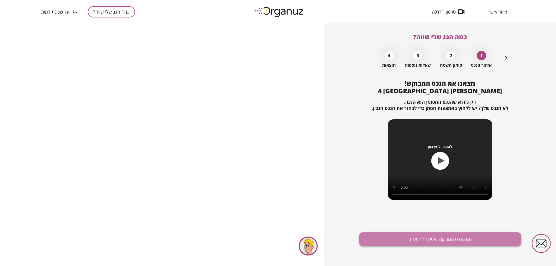
click at [407, 239] on button "זהו הנכס המבוקש, אפשר להמשיך" at bounding box center [440, 240] width 162 height 14
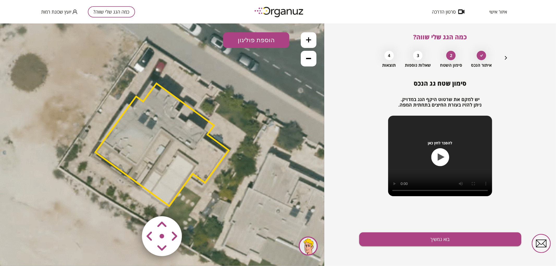
click at [196, 142] on polygon at bounding box center [162, 144] width 134 height 123
click at [45, 147] on icon at bounding box center [161, 146] width 405 height 405
click at [131, 205] on area at bounding box center [131, 205] width 0 height 0
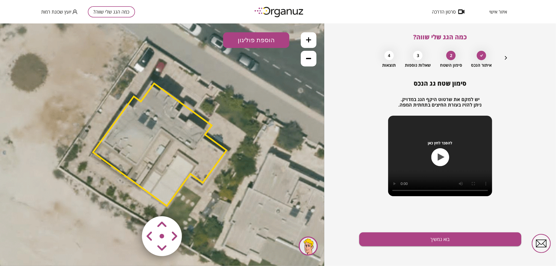
click at [131, 205] on area at bounding box center [131, 205] width 0 height 0
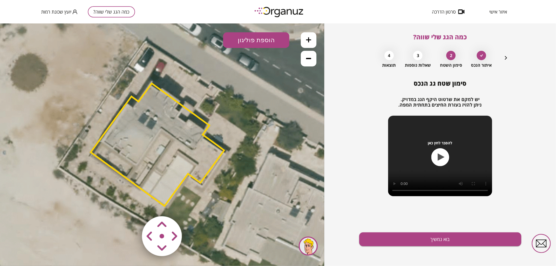
click at [131, 205] on area at bounding box center [131, 205] width 0 height 0
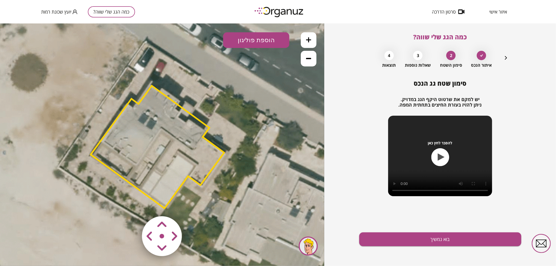
click at [131, 205] on area at bounding box center [131, 205] width 0 height 0
click at [449, 238] on button "בוא נמשיך" at bounding box center [440, 240] width 162 height 14
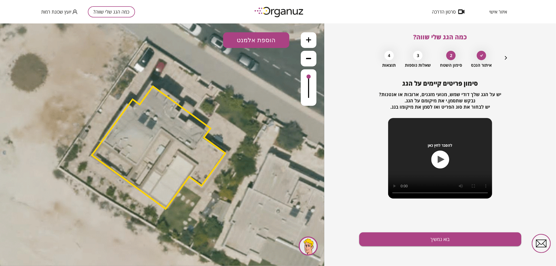
click at [250, 41] on button "הוספת אלמנט" at bounding box center [256, 40] width 66 height 16
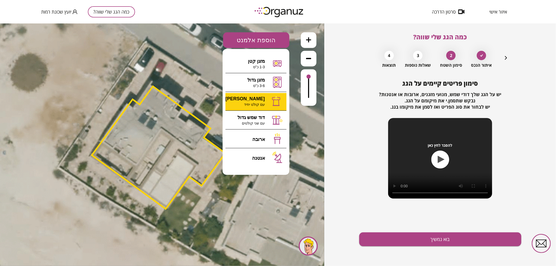
click at [251, 105] on div ".st0 { fill: #FFFFFF; } 0" at bounding box center [162, 144] width 324 height 243
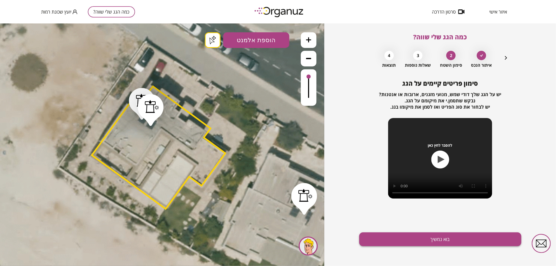
click at [416, 241] on button "בוא נמשיך" at bounding box center [440, 240] width 162 height 14
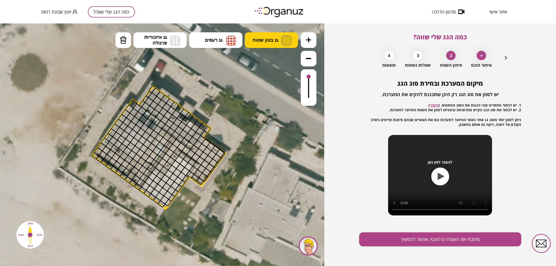
click at [277, 34] on button "גג בטון שטוח" at bounding box center [271, 40] width 53 height 16
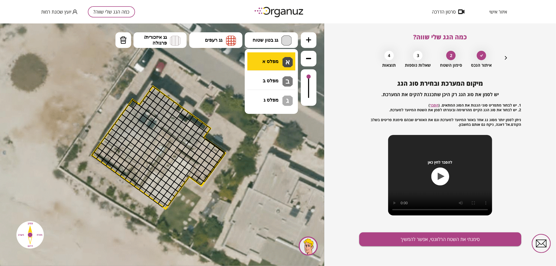
click at [281, 59] on div ".st0 { fill: #FFFFFF; } .st0 { fill: #FFFFFF; }" at bounding box center [162, 144] width 324 height 243
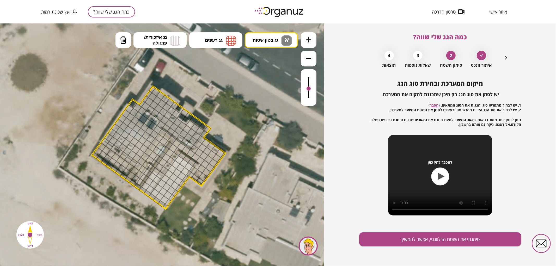
drag, startPoint x: 308, startPoint y: 75, endPoint x: 293, endPoint y: 101, distance: 30.7
click at [321, 68] on div ".st0 { fill: #FFFFFF; } .st0 { fill: #FFFFFF; }" at bounding box center [162, 144] width 324 height 243
drag, startPoint x: 153, startPoint y: 198, endPoint x: 185, endPoint y: 179, distance: 37.3
click at [312, 93] on div at bounding box center [309, 87] width 16 height 37
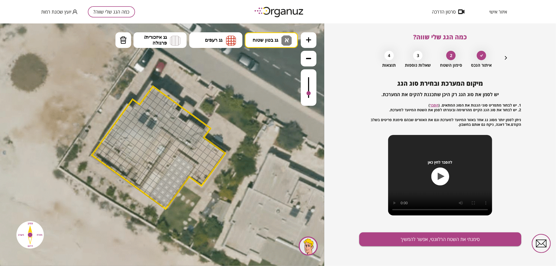
click at [308, 94] on div at bounding box center [309, 93] width 4 height 4
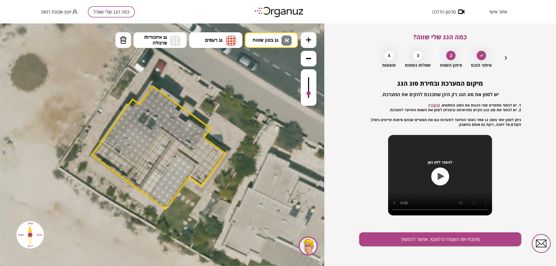
drag, startPoint x: 109, startPoint y: 136, endPoint x: 135, endPoint y: 115, distance: 33.0
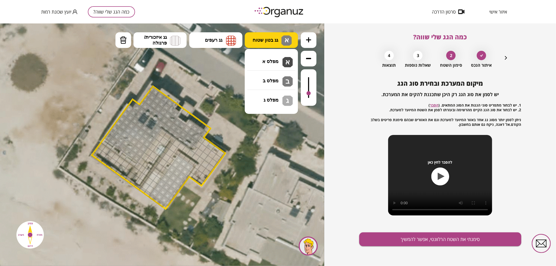
click at [279, 45] on button "גג בטון שטוח א" at bounding box center [271, 40] width 53 height 16
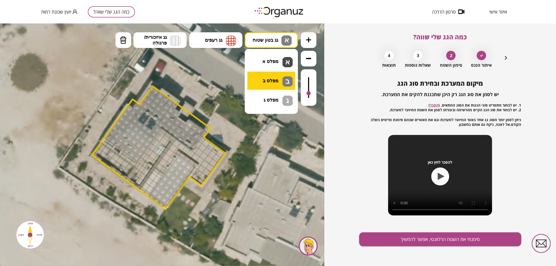
click at [275, 81] on div ".st0 { fill: #FFFFFF; } .st0 { fill: #FFFFFF; }" at bounding box center [162, 144] width 324 height 243
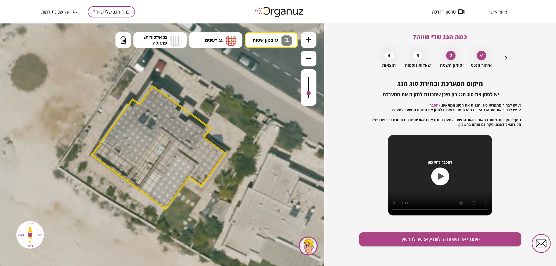
drag, startPoint x: 202, startPoint y: 141, endPoint x: 180, endPoint y: 147, distance: 22.6
drag, startPoint x: 171, startPoint y: 140, endPoint x: 164, endPoint y: 134, distance: 8.8
click at [310, 93] on div at bounding box center [309, 93] width 4 height 4
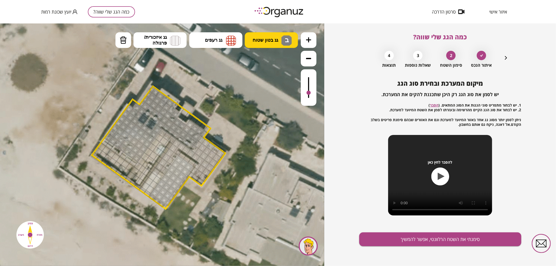
click at [264, 43] on button "גג בטון שטוח ב" at bounding box center [271, 40] width 53 height 16
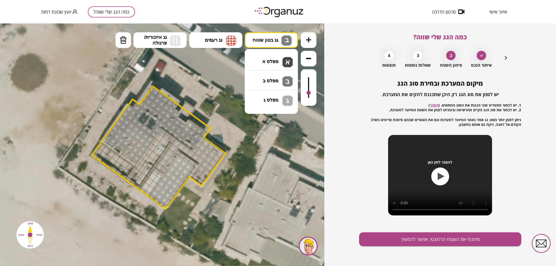
drag, startPoint x: 267, startPoint y: 98, endPoint x: 252, endPoint y: 108, distance: 17.6
click at [267, 98] on div ".st0 { fill: #FFFFFF; } .st0 { fill: #FFFFFF; }" at bounding box center [162, 144] width 324 height 243
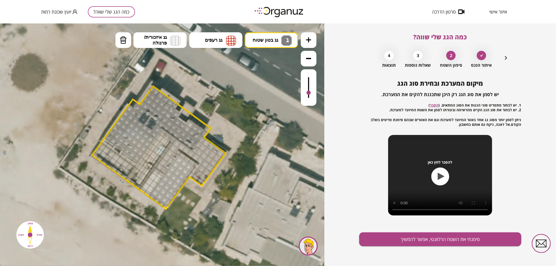
drag, startPoint x: 100, startPoint y: 146, endPoint x: 120, endPoint y: 164, distance: 27.0
drag, startPoint x: 160, startPoint y: 139, endPoint x: 138, endPoint y: 174, distance: 41.6
click at [409, 238] on button "סימנתי את השטח הרלוונטי, אפשר להמשיך" at bounding box center [440, 240] width 162 height 14
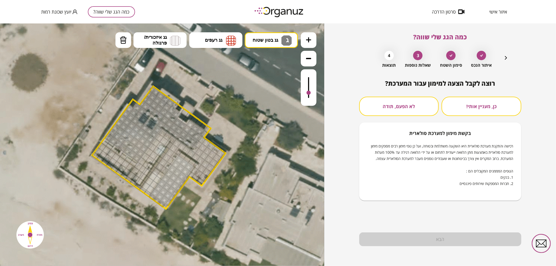
click at [410, 109] on button "לא הפעם, תודה" at bounding box center [399, 106] width 80 height 19
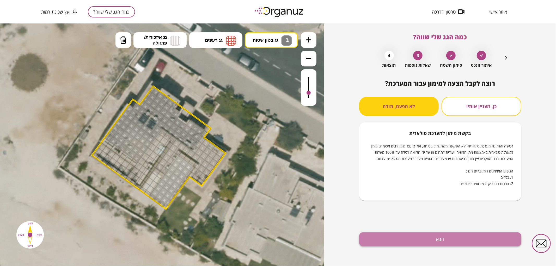
click at [421, 241] on button "הבא" at bounding box center [440, 240] width 162 height 14
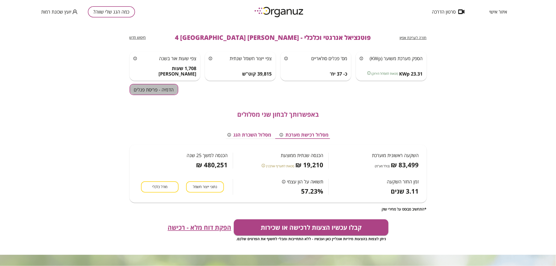
click at [163, 92] on button "הדמיה - פריסת פנלים" at bounding box center [154, 89] width 49 height 11
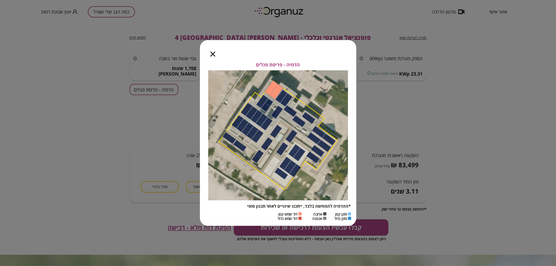
click at [211, 52] on icon "button" at bounding box center [213, 54] width 5 height 5
